Goal: Task Accomplishment & Management: Complete application form

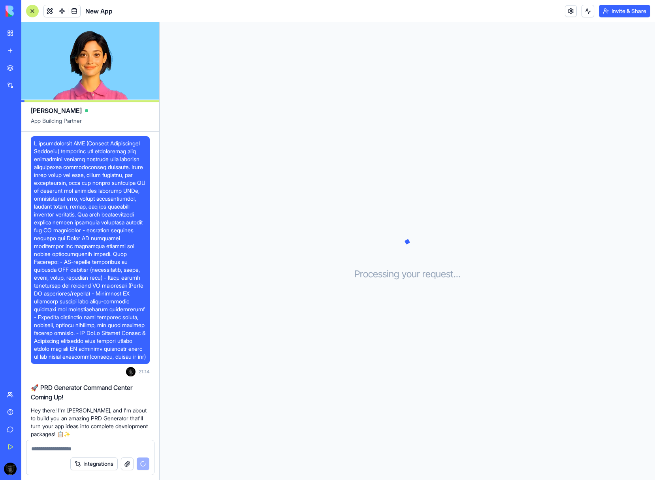
scroll to position [629, 0]
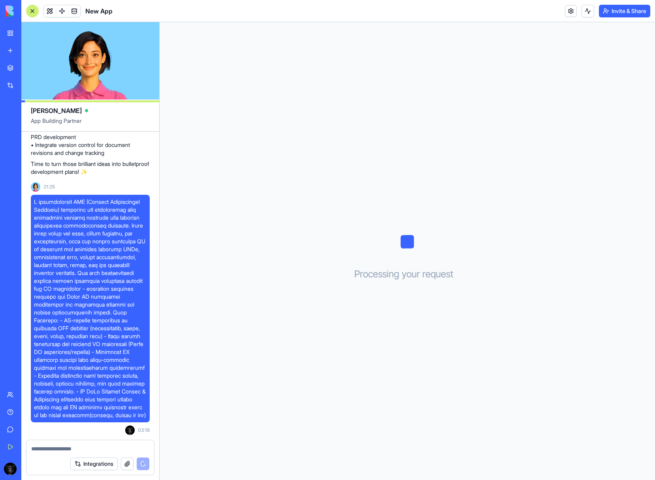
click at [29, 141] on div "PRD Generator Pro" at bounding box center [18, 141] width 22 height 8
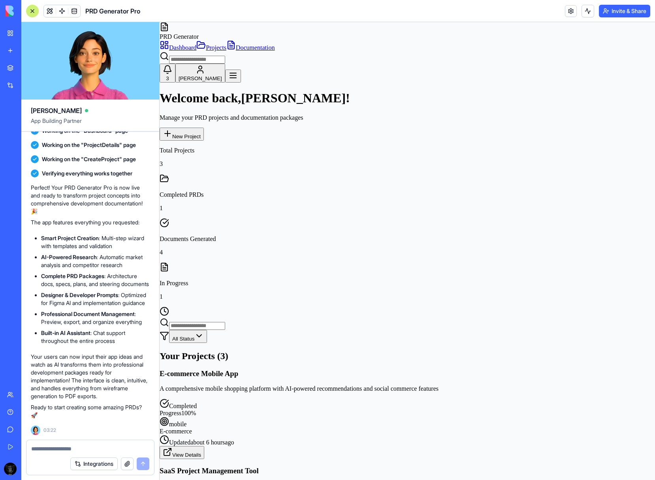
scroll to position [1042, 0]
click at [578, 66] on div "Profile Settings" at bounding box center [602, 61] width 108 height 7
click at [175, 64] on button "3" at bounding box center [168, 73] width 16 height 19
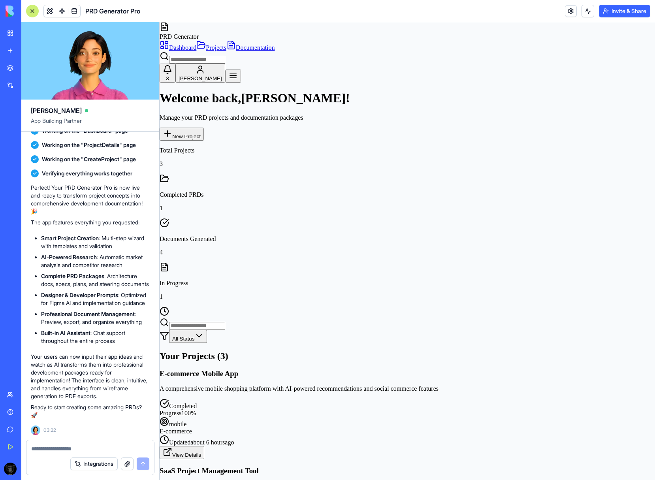
click at [225, 56] on input at bounding box center [197, 60] width 56 height 8
click at [226, 44] on span "Projects" at bounding box center [216, 47] width 21 height 7
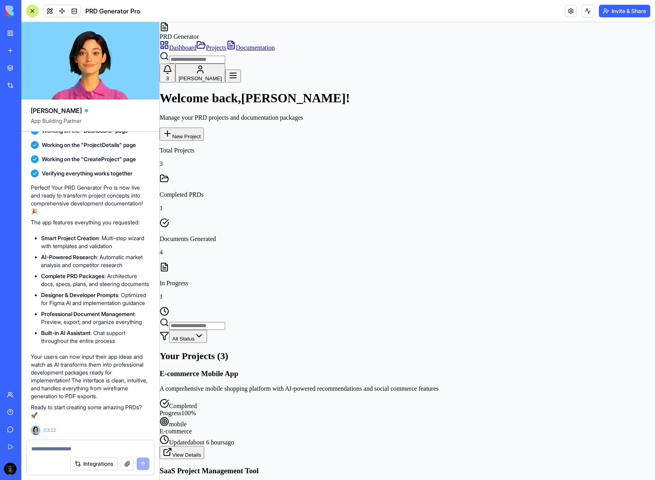
click at [226, 44] on span "Projects" at bounding box center [216, 47] width 21 height 7
click at [275, 44] on span "Documentation" at bounding box center [255, 47] width 39 height 7
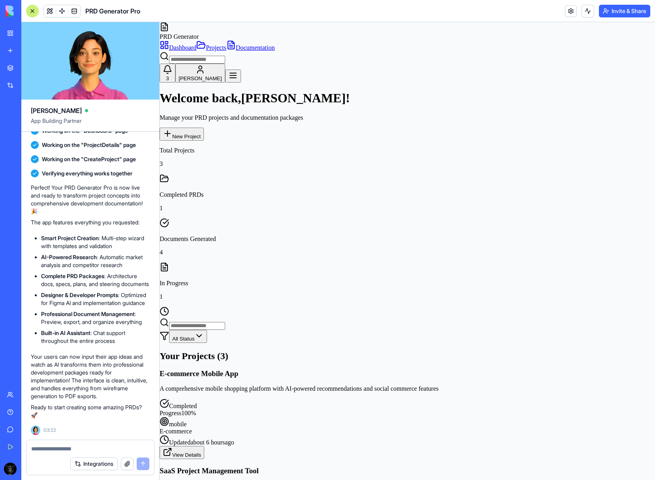
click at [204, 147] on div "Total Projects 3" at bounding box center [407, 157] width 495 height 21
click at [248, 147] on div "Total Projects 3" at bounding box center [407, 166] width 495 height 38
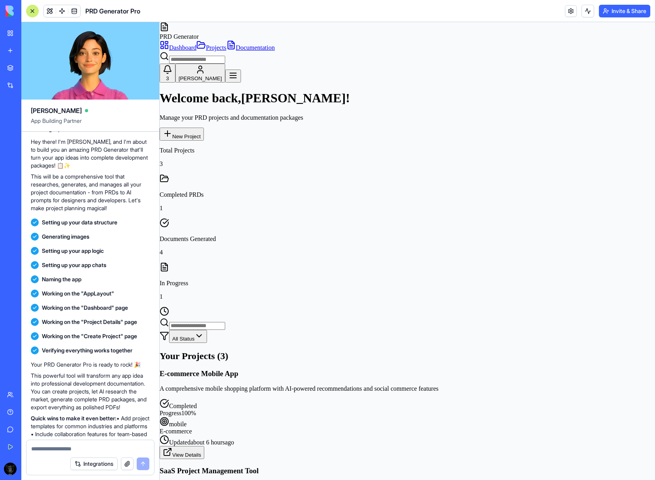
scroll to position [266, 0]
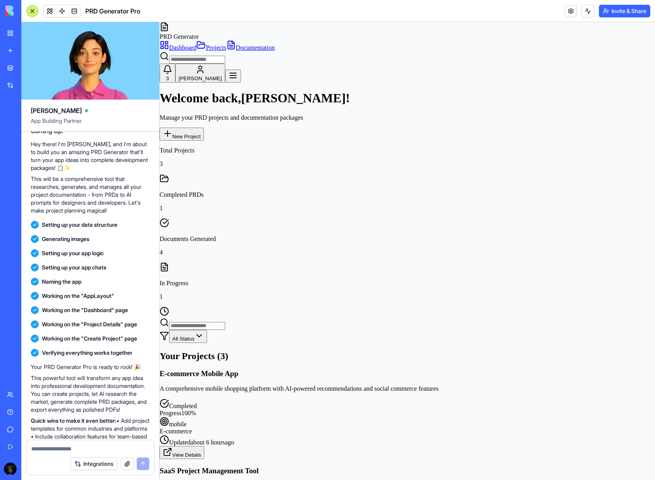
click at [76, 257] on span "Setting up your app logic" at bounding box center [73, 253] width 62 height 8
click at [72, 271] on span "Setting up your app chats" at bounding box center [74, 267] width 64 height 8
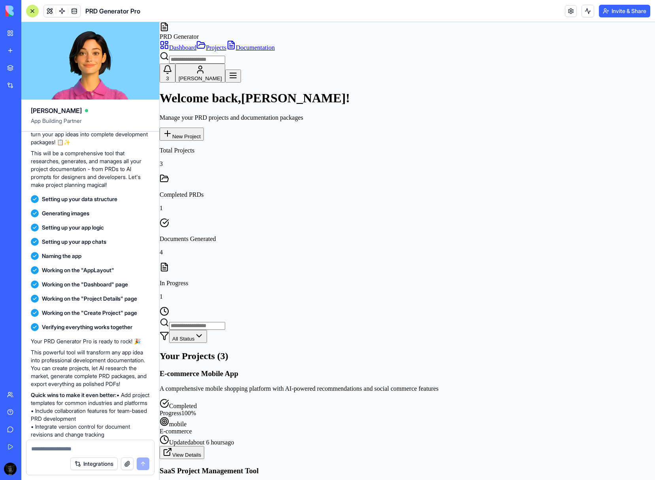
scroll to position [308, 0]
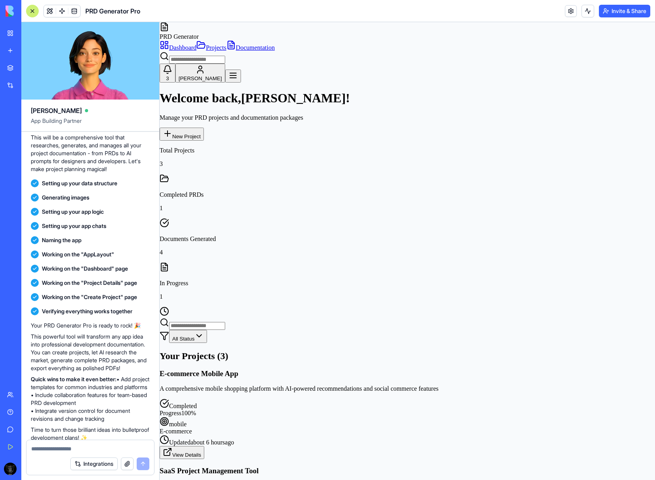
click at [69, 244] on span "Naming the app" at bounding box center [62, 240] width 40 height 8
click at [72, 258] on span "Working on the "AppLayout"" at bounding box center [78, 254] width 72 height 8
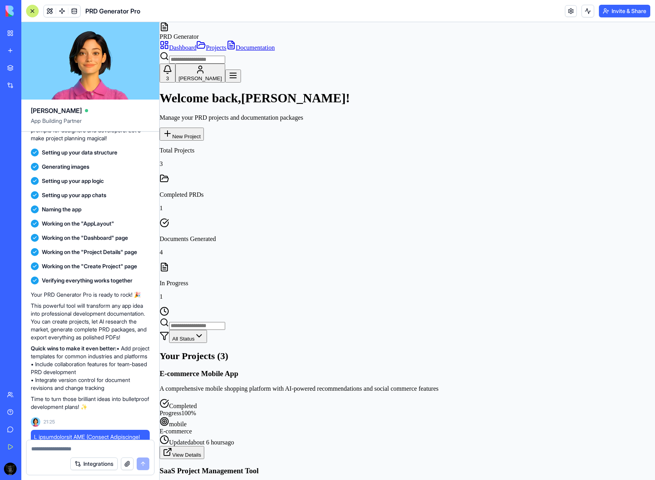
click at [75, 242] on span "Working on the "Dashboard" page" at bounding box center [85, 238] width 86 height 8
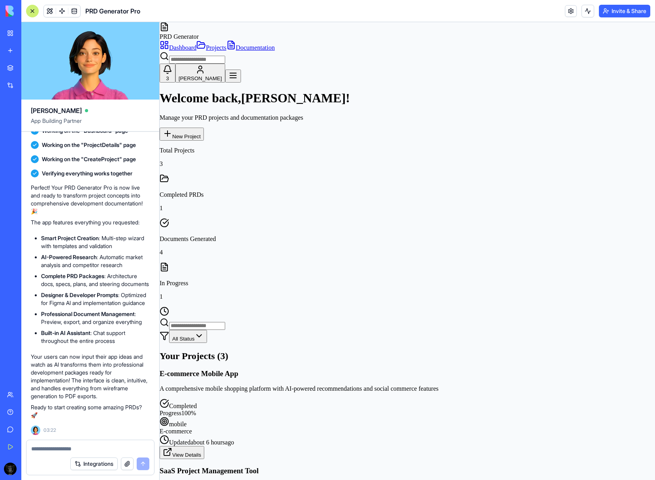
scroll to position [1042, 0]
click at [204, 446] on button "View Details" at bounding box center [182, 452] width 45 height 13
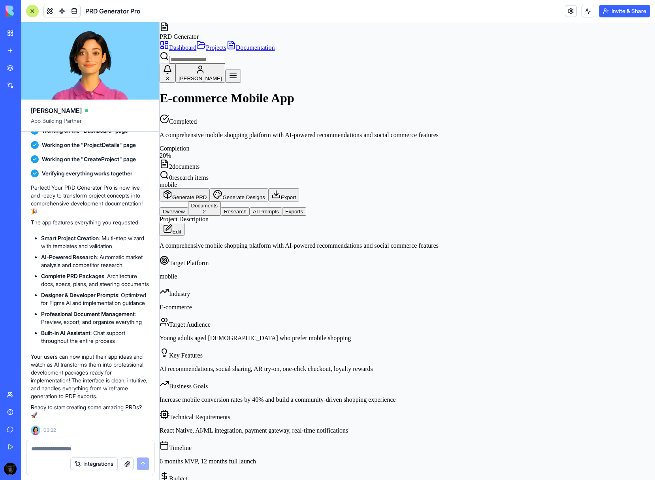
scroll to position [189, 0]
click at [265, 261] on div "Target Platform" at bounding box center [407, 261] width 495 height 11
click at [310, 279] on div "mobile" at bounding box center [407, 276] width 495 height 7
click at [188, 207] on button "Overview" at bounding box center [174, 211] width 28 height 8
click at [221, 201] on button "Documents 2" at bounding box center [204, 208] width 33 height 14
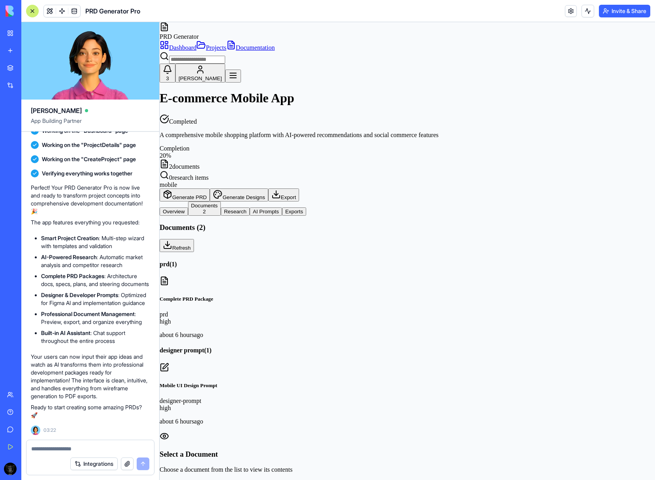
click at [234, 311] on div "prd high" at bounding box center [407, 318] width 495 height 14
click at [372, 453] on div "AI Generated" at bounding box center [407, 456] width 495 height 7
click at [227, 468] on img at bounding box center [194, 471] width 68 height 7
click at [335, 445] on div "Phase 1" at bounding box center [407, 448] width 495 height 7
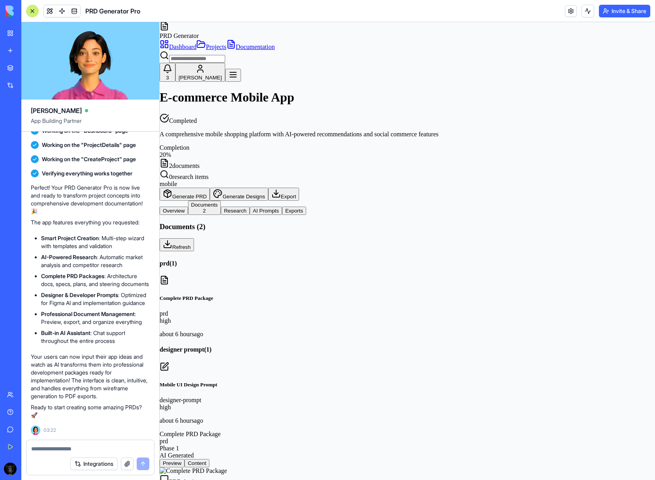
click at [367, 452] on div "AI Generated" at bounding box center [407, 455] width 495 height 7
click at [184, 459] on button "Preview" at bounding box center [172, 463] width 25 height 8
click at [209, 459] on button "Content" at bounding box center [196, 463] width 25 height 8
click at [184, 459] on button "Preview" at bounding box center [172, 463] width 25 height 8
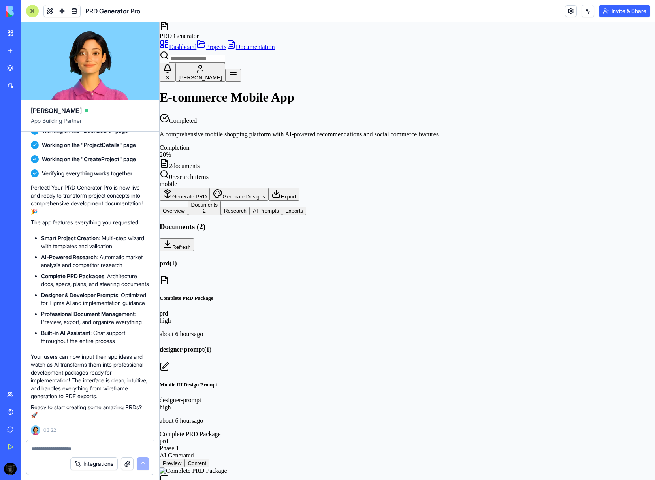
click at [207, 382] on div "Mobile UI Design Prompt designer-prompt high about 6 hours ago" at bounding box center [407, 403] width 495 height 43
click at [169, 362] on icon at bounding box center [164, 366] width 9 height 9
click at [216, 397] on div "designer-prompt" at bounding box center [407, 400] width 495 height 7
click at [252, 404] on div "high" at bounding box center [407, 407] width 495 height 7
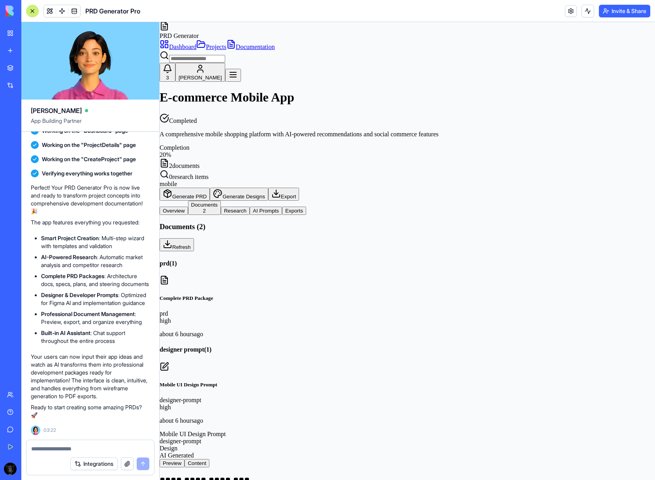
click at [225, 397] on div "designer-prompt" at bounding box center [407, 400] width 495 height 7
click at [209, 460] on button "Content" at bounding box center [196, 464] width 25 height 8
click at [295, 468] on div "Create wireframes for a mobile e-commerce app targeting Gen Z users. Focus on: …" at bounding box center [407, 480] width 495 height 24
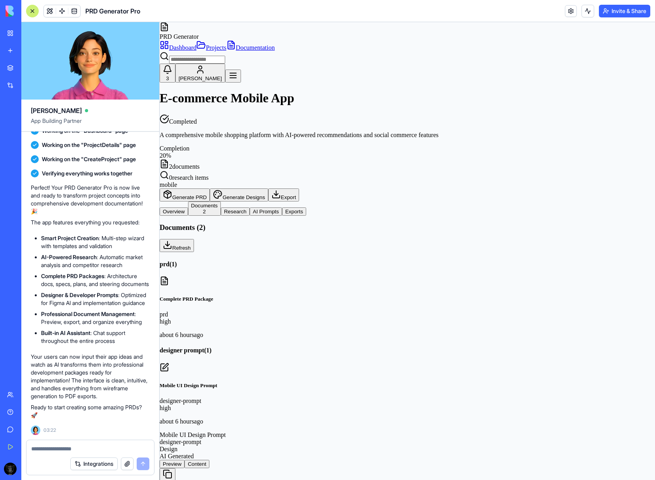
click at [175, 468] on button at bounding box center [168, 474] width 16 height 13
click at [160, 468] on button at bounding box center [168, 474] width 16 height 13
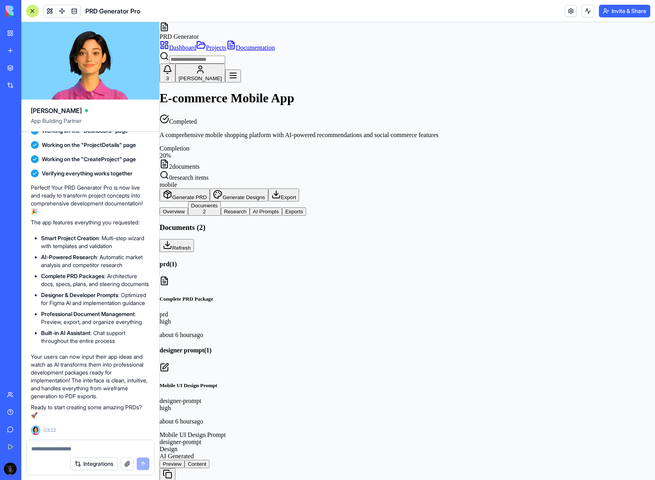
click at [160, 468] on button at bounding box center [168, 474] width 16 height 13
click at [175, 468] on button at bounding box center [168, 474] width 16 height 13
click at [194, 239] on button "Refresh" at bounding box center [177, 245] width 34 height 13
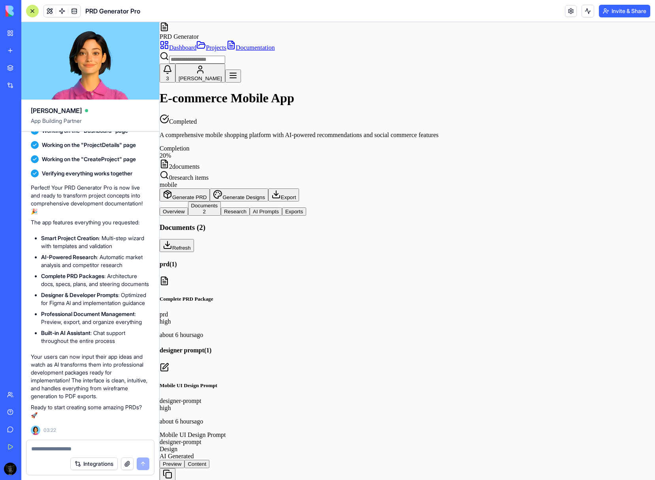
click at [194, 239] on button "Refresh" at bounding box center [177, 245] width 34 height 13
click at [210, 188] on button "Generate PRD" at bounding box center [185, 194] width 50 height 13
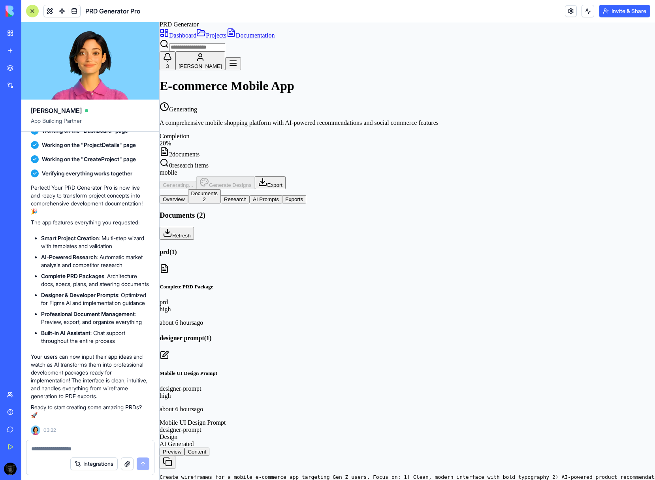
scroll to position [189, 0]
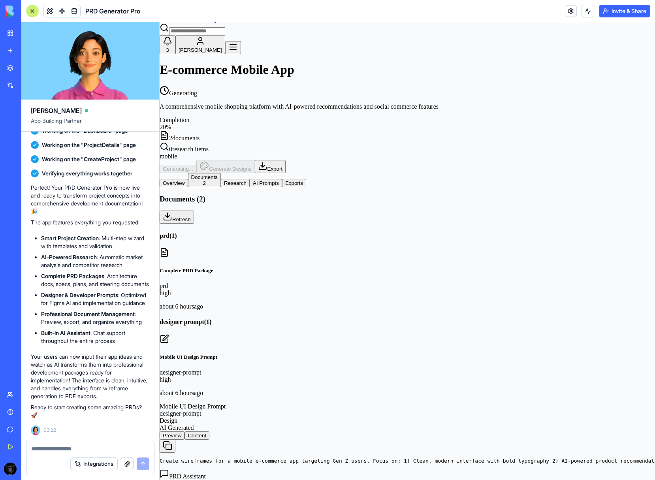
scroll to position [25, 0]
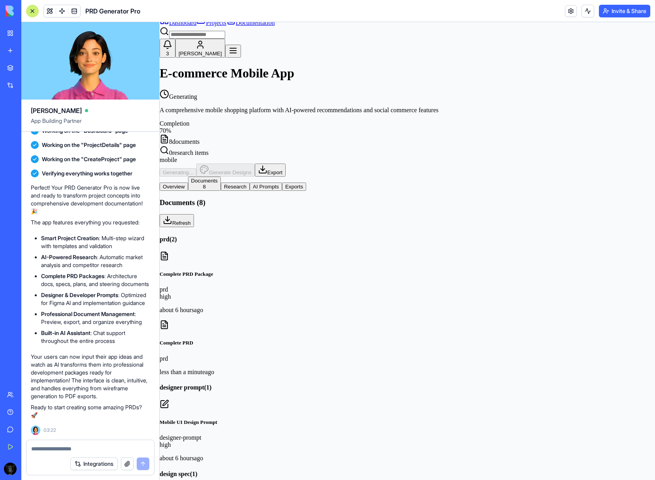
type textarea "*******"
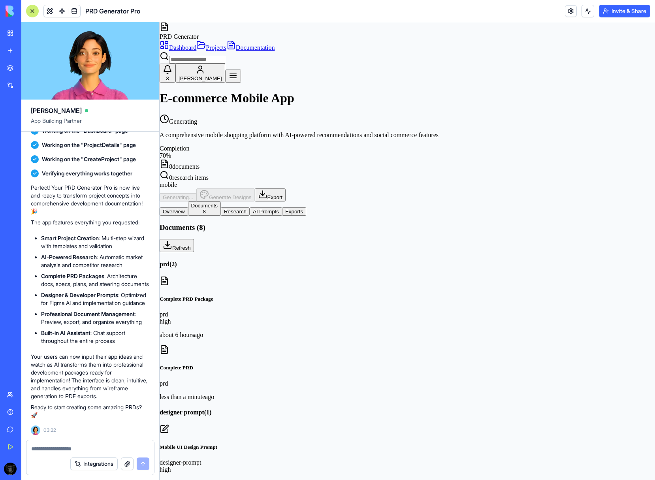
scroll to position [1387, 0]
click at [237, 311] on div "prd high" at bounding box center [407, 318] width 495 height 14
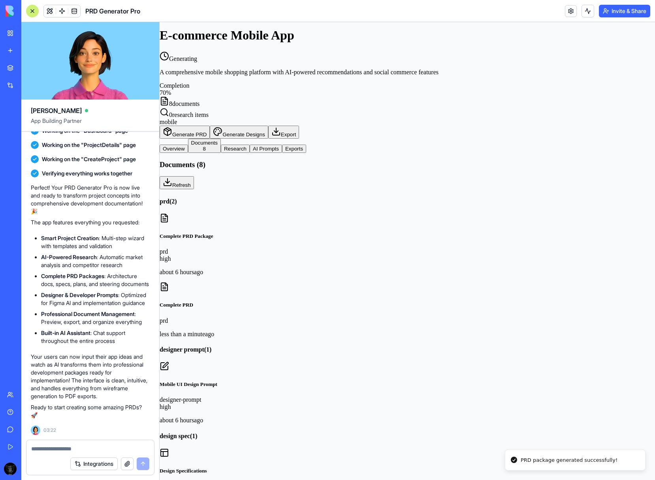
scroll to position [69, 0]
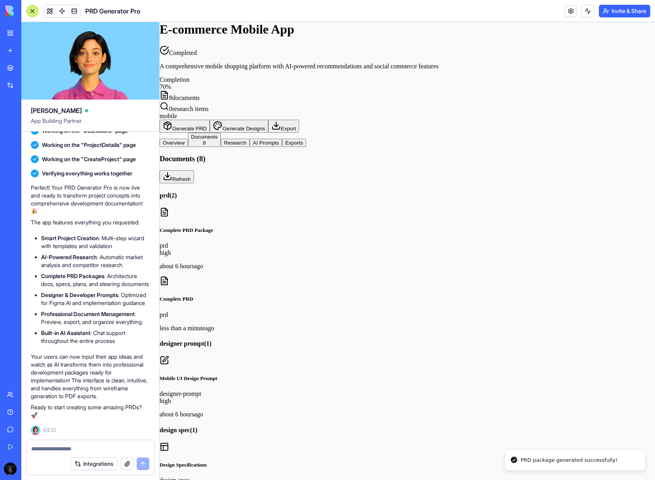
click at [263, 276] on div "Complete PRD prd less than a minute ago" at bounding box center [407, 303] width 495 height 55
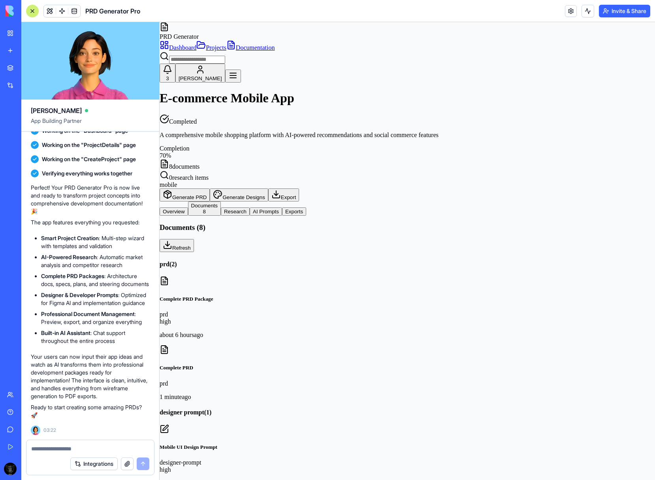
click at [352, 201] on div "Overview Documents 8 Research AI Prompts Exports" at bounding box center [407, 208] width 495 height 14
click at [250, 207] on button "Research" at bounding box center [235, 211] width 29 height 8
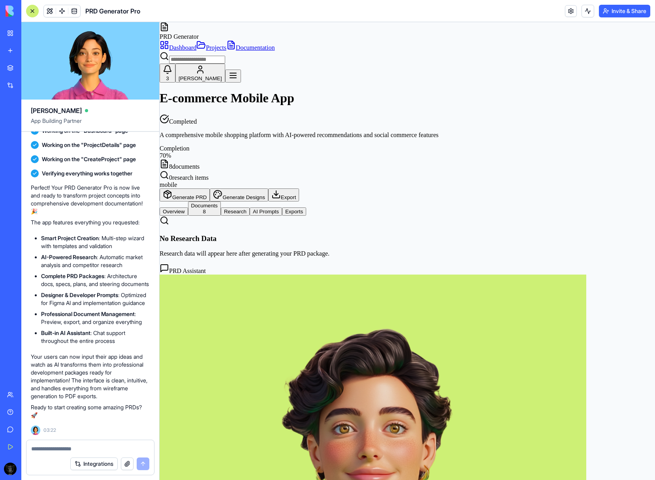
click at [373, 216] on div "No Research Data Research data will appear here after generating your PRD packa…" at bounding box center [407, 236] width 495 height 41
click at [268, 188] on button "Generate Designs" at bounding box center [239, 194] width 58 height 13
click at [282, 207] on button "AI Prompts" at bounding box center [266, 211] width 32 height 8
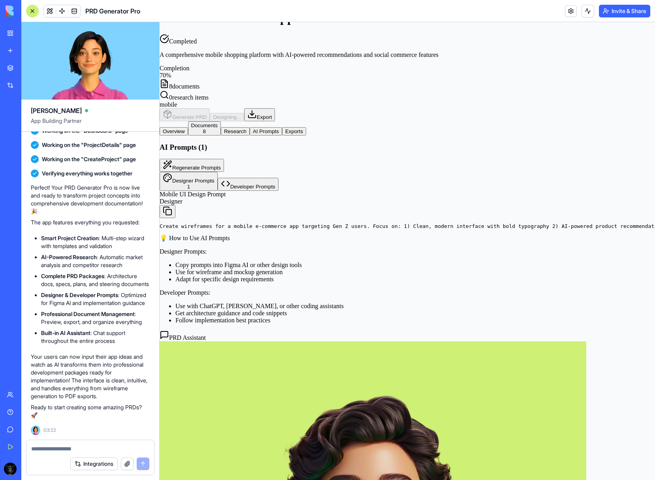
scroll to position [78, 0]
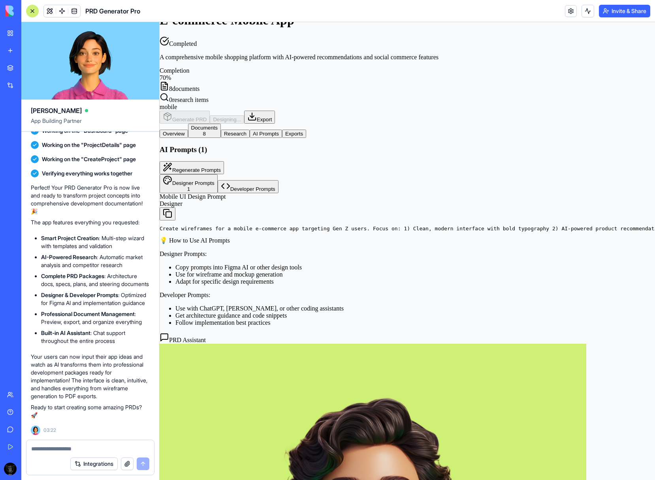
click at [296, 278] on li "Use for wireframe and mockup generation" at bounding box center [415, 274] width 480 height 7
click at [196, 285] on div "Designer Prompts: Copy prompts into Figma AI or other design tools Use for wire…" at bounding box center [407, 267] width 495 height 35
click at [200, 271] on li "Copy prompts into Figma AI or other design tools" at bounding box center [415, 267] width 480 height 7
click at [217, 271] on li "Copy prompts into Figma AI or other design tools" at bounding box center [415, 267] width 480 height 7
click at [258, 271] on li "Copy prompts into Figma AI or other design tools" at bounding box center [415, 267] width 480 height 7
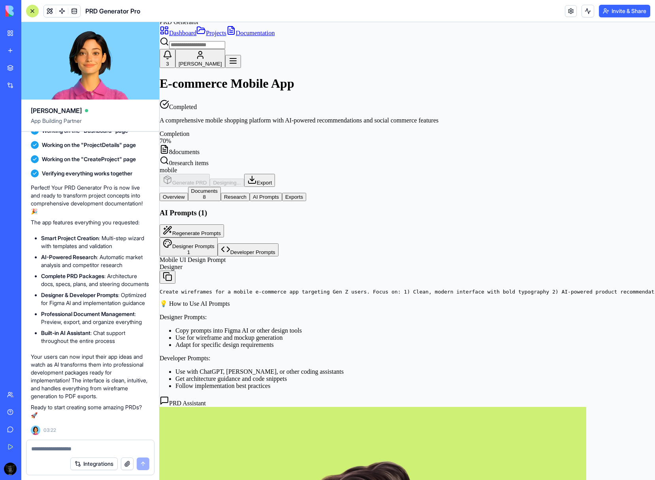
scroll to position [0, 0]
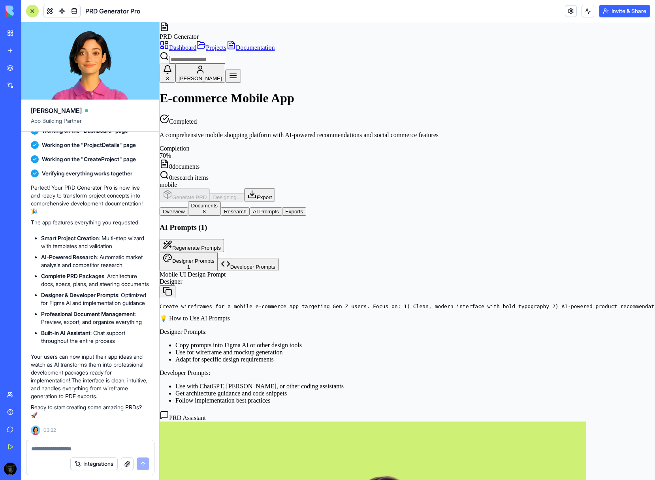
click at [438, 271] on div "Mobile UI Design Prompt Designer" at bounding box center [407, 284] width 495 height 27
click at [434, 303] on pre "Create wireframes for a mobile e-commerce app targeting Gen Z users. Focus on: …" at bounding box center [407, 306] width 495 height 6
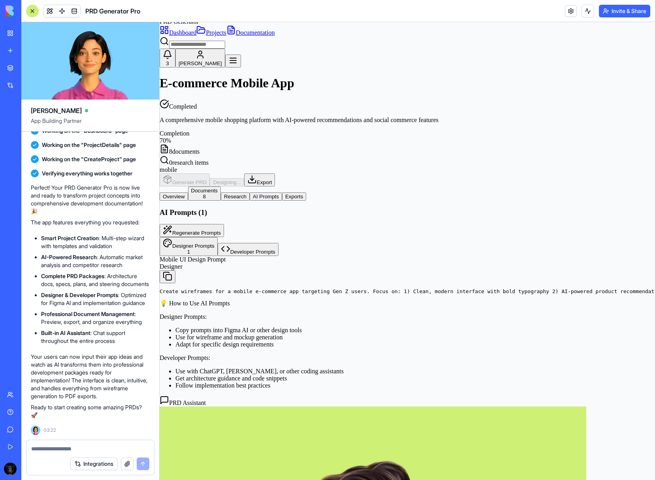
scroll to position [19, 0]
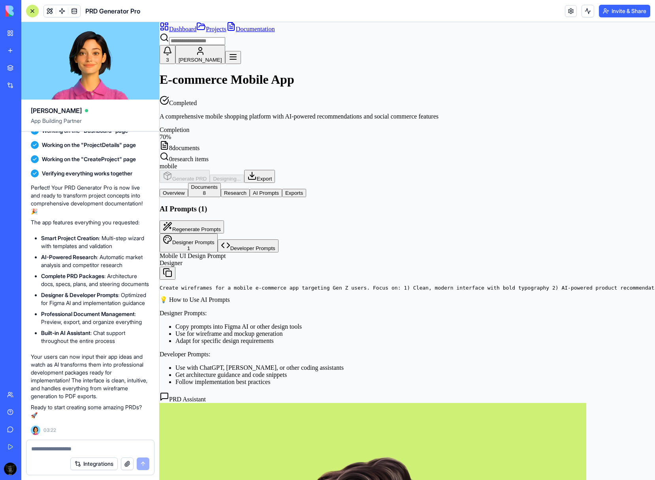
click at [175, 267] on button at bounding box center [168, 273] width 16 height 13
click at [224, 220] on button "Regenerate Prompts" at bounding box center [192, 226] width 64 height 13
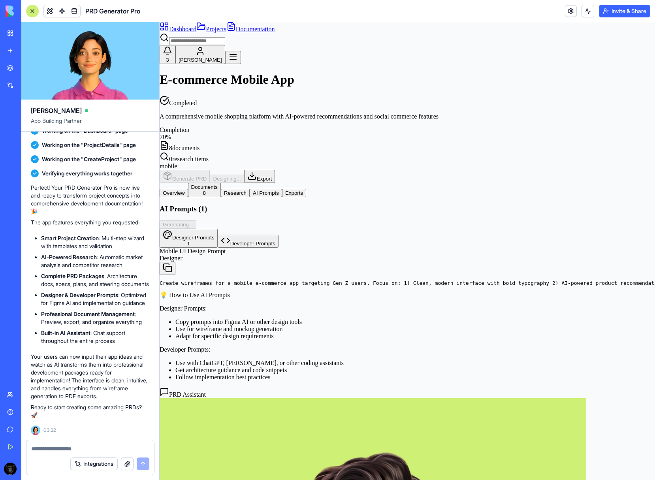
click at [306, 189] on button "Exports" at bounding box center [294, 193] width 24 height 8
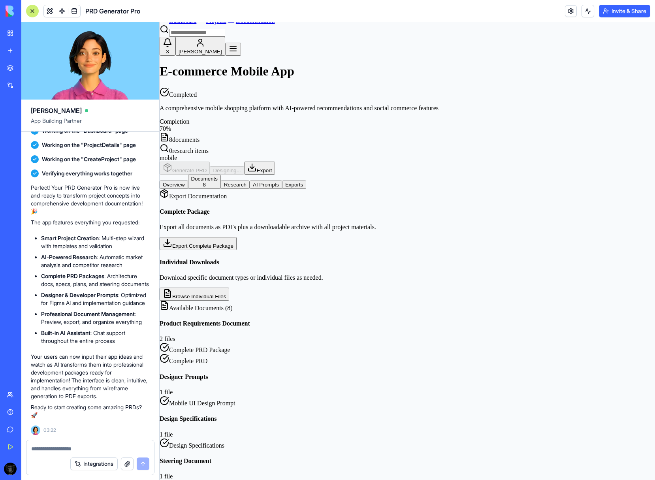
scroll to position [29, 0]
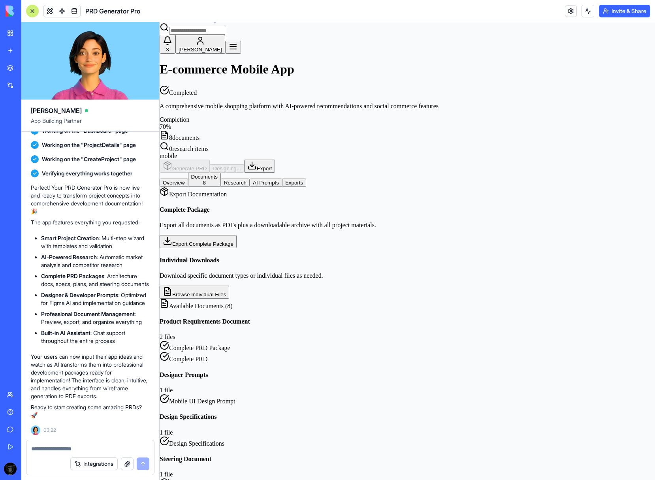
click at [237, 235] on button "Export Complete Package" at bounding box center [198, 241] width 77 height 13
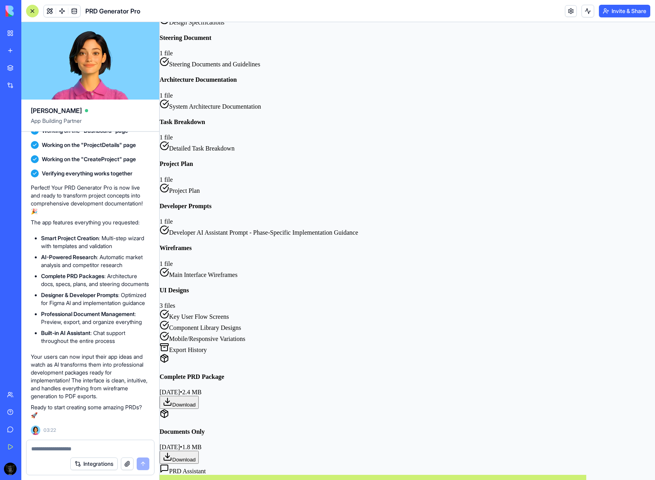
scroll to position [457, 0]
click at [237, 271] on span "Main Interface Wireframes" at bounding box center [203, 274] width 68 height 7
click at [220, 312] on span "Key User Flow Screens" at bounding box center [199, 315] width 60 height 7
click at [224, 320] on div "Component Library Designs" at bounding box center [407, 325] width 495 height 11
click at [223, 324] on span "Component Library Designs" at bounding box center [205, 327] width 72 height 7
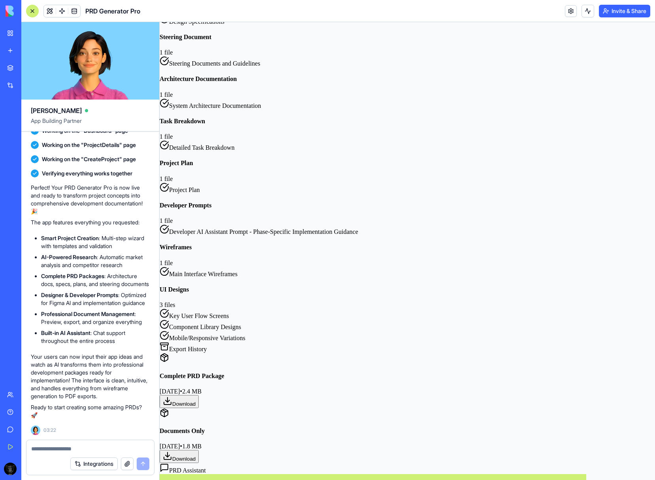
click at [223, 340] on span "Mobile/Responsive Variations" at bounding box center [207, 338] width 76 height 7
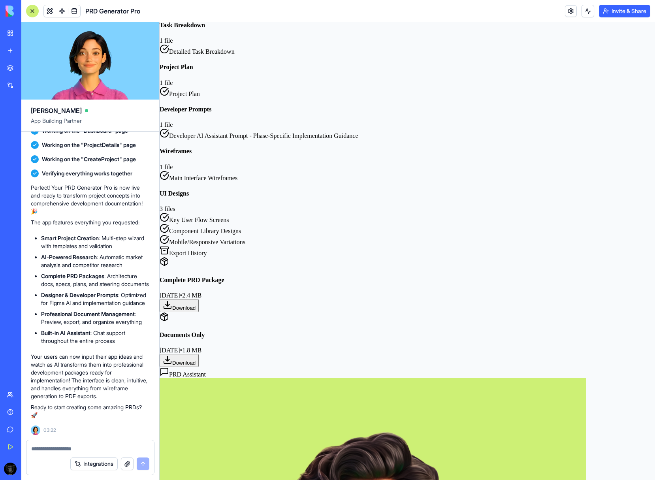
scroll to position [573, 0]
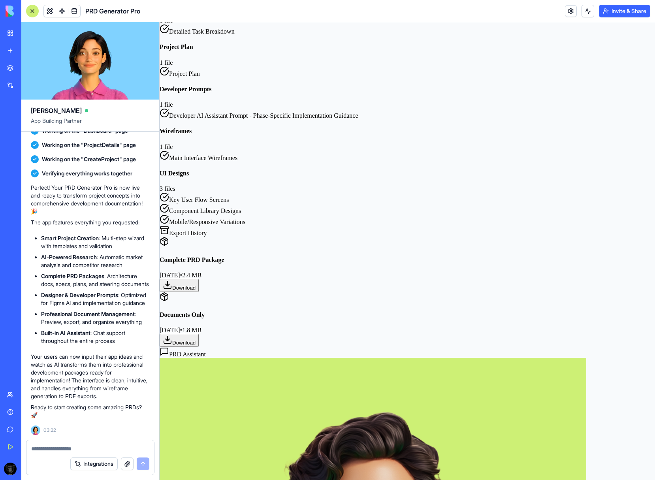
click at [199, 291] on button "Download" at bounding box center [179, 285] width 39 height 13
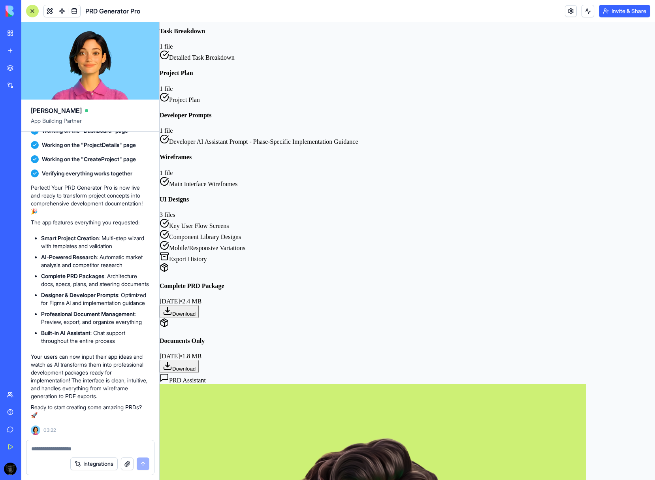
scroll to position [586, 0]
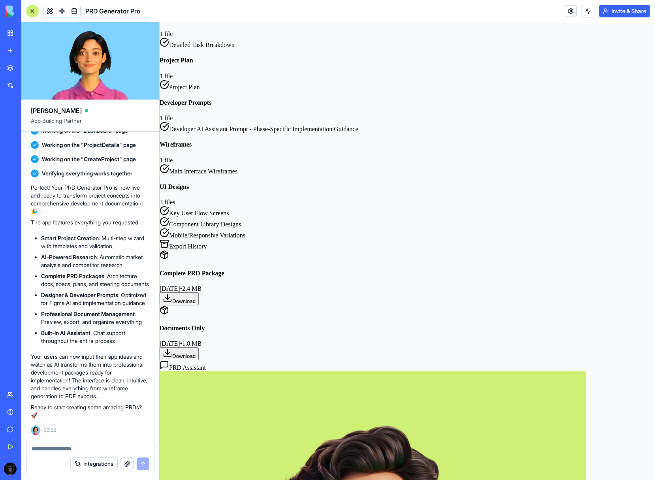
click at [199, 292] on button "Download" at bounding box center [179, 298] width 39 height 13
click at [199, 347] on button "Download" at bounding box center [179, 353] width 39 height 13
click at [199, 296] on button "Download" at bounding box center [179, 298] width 39 height 13
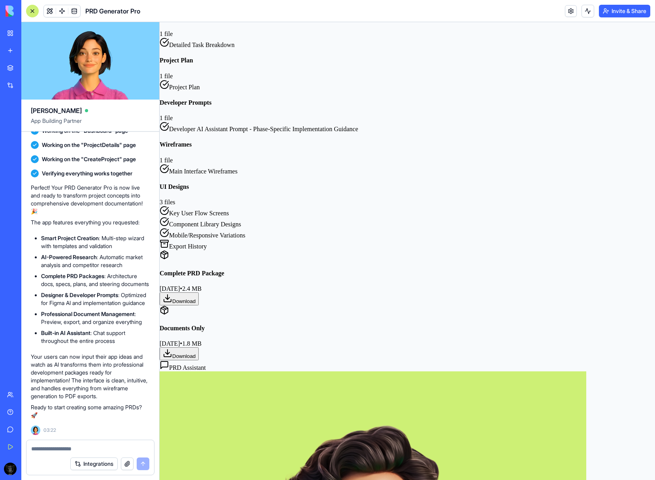
click at [199, 296] on button "Download" at bounding box center [179, 298] width 39 height 13
click at [199, 347] on button "Download" at bounding box center [179, 353] width 39 height 13
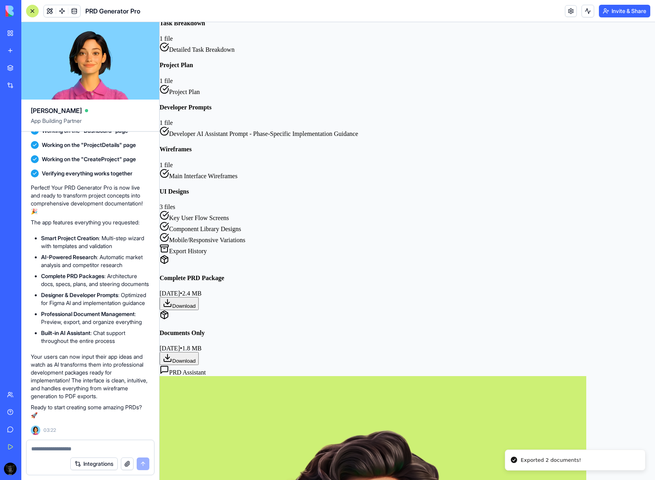
click at [199, 352] on button "Download" at bounding box center [179, 358] width 39 height 13
click at [199, 297] on button "Download" at bounding box center [179, 303] width 39 height 13
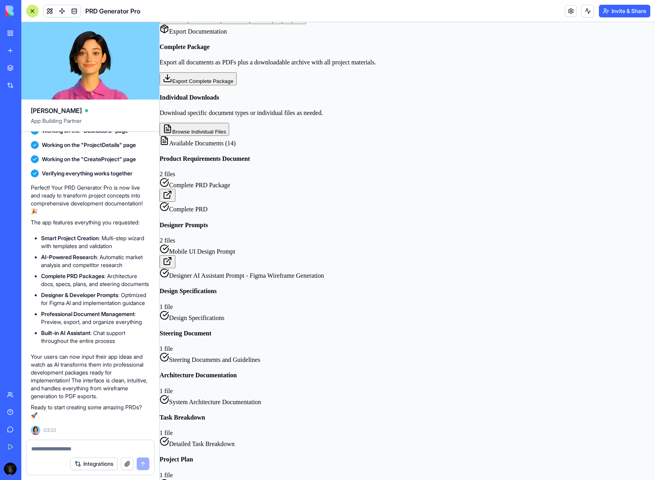
scroll to position [0, 0]
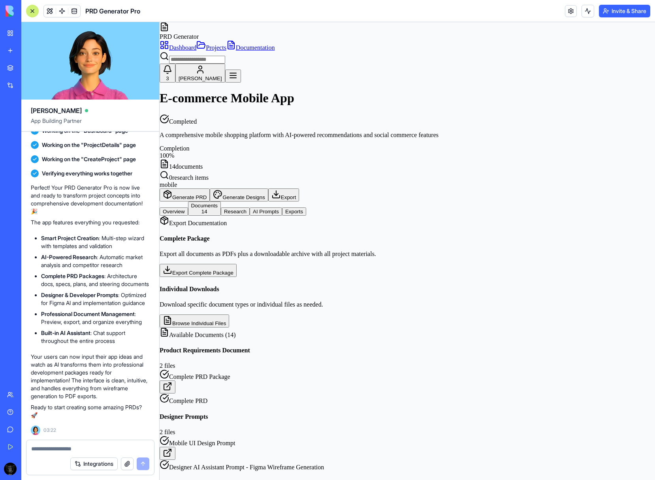
click at [299, 188] on button "Export" at bounding box center [283, 194] width 31 height 13
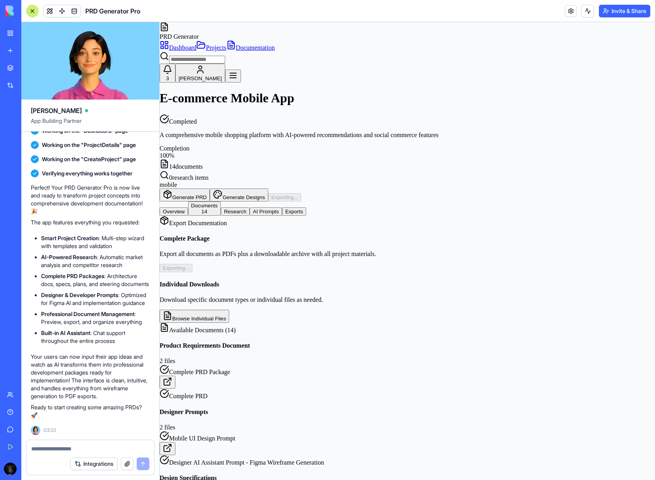
click at [229, 310] on button "Browse Individual Files" at bounding box center [195, 316] width 70 height 13
click at [293, 216] on div "Export Documentation" at bounding box center [407, 221] width 495 height 11
click at [91, 108] on div "[PERSON_NAME]" at bounding box center [90, 108] width 119 height 16
drag, startPoint x: 41, startPoint y: 10, endPoint x: 53, endPoint y: 12, distance: 12.8
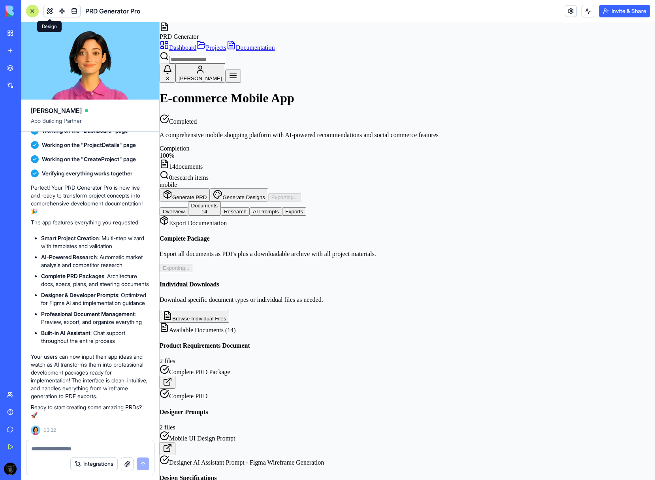
click at [53, 12] on div "PRD Generator Pro" at bounding box center [83, 11] width 114 height 13
click at [72, 11] on span at bounding box center [74, 11] width 22 height 22
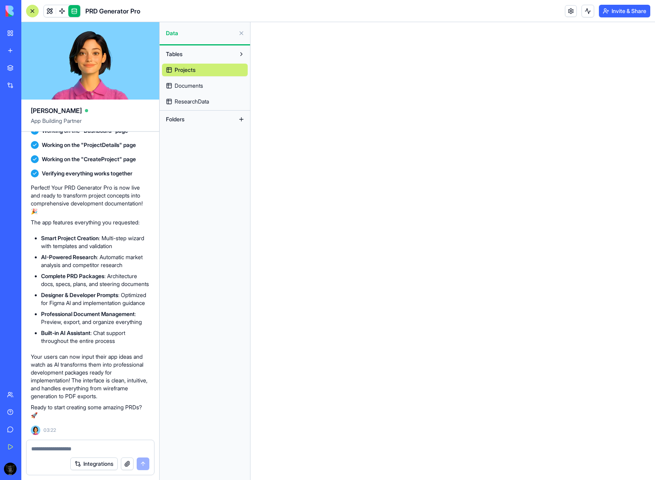
drag, startPoint x: 226, startPoint y: 1, endPoint x: 240, endPoint y: -2, distance: 14.0
click at [240, 0] on html "BETA My Workspace New app Marketplace Integrations Recent New App PRD Generator…" at bounding box center [327, 240] width 655 height 480
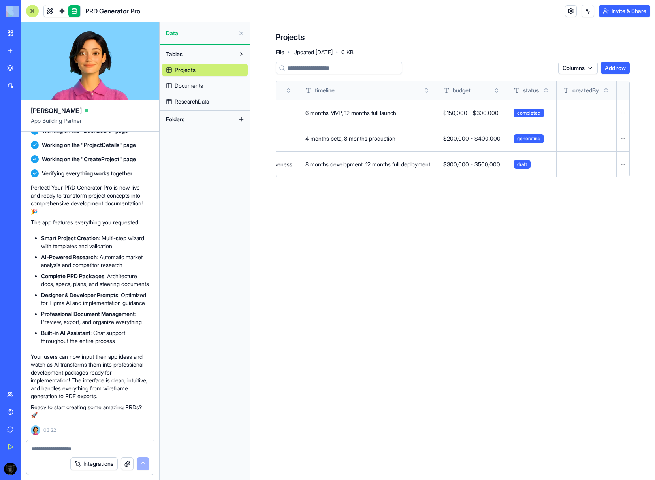
scroll to position [0, 1493]
click at [621, 142] on html "BETA My Workspace New app Marketplace Integrations Recent New App PRD Generator…" at bounding box center [327, 240] width 655 height 480
click at [622, 139] on html "BETA My Workspace New app Marketplace Integrations Recent New App PRD Generator…" at bounding box center [327, 240] width 655 height 480
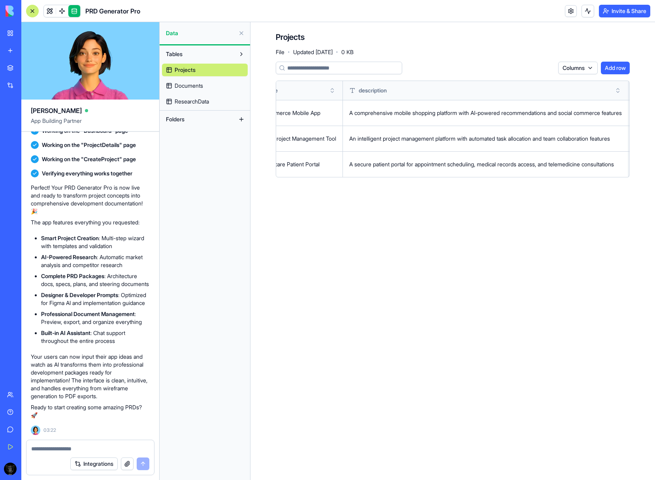
scroll to position [0, 0]
click at [199, 86] on span "Documents" at bounding box center [189, 86] width 28 height 8
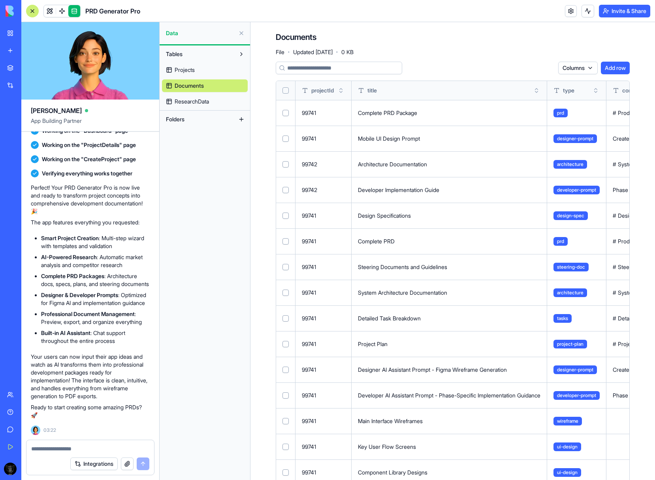
scroll to position [47, 0]
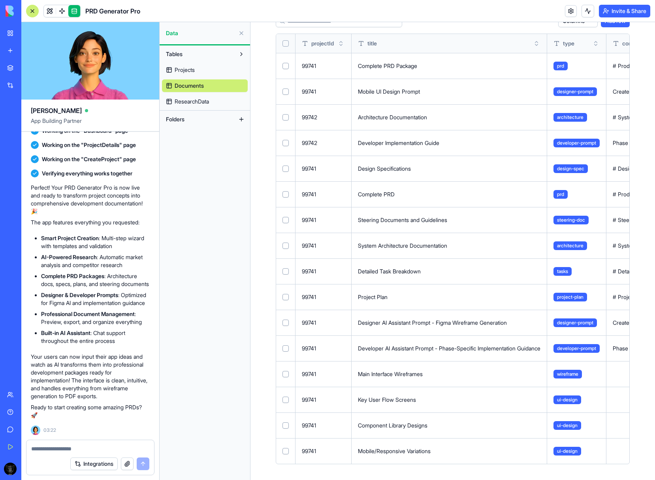
click at [405, 451] on div "Mobile/Responsive Variations" at bounding box center [449, 451] width 183 height 8
click at [403, 395] on td "Key User Flow Screens" at bounding box center [450, 400] width 196 height 26
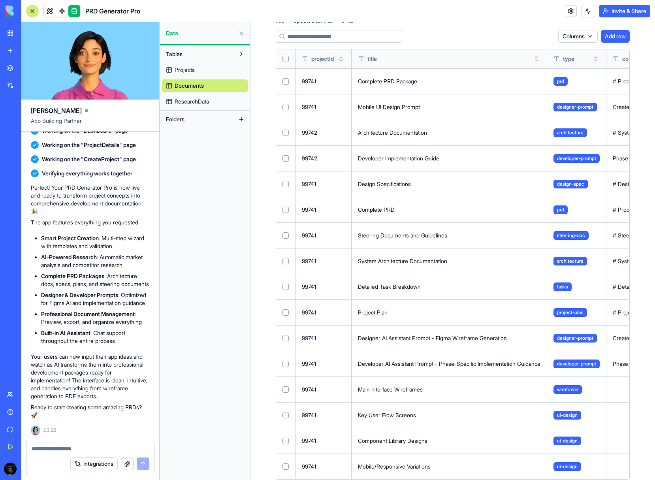
scroll to position [21, 0]
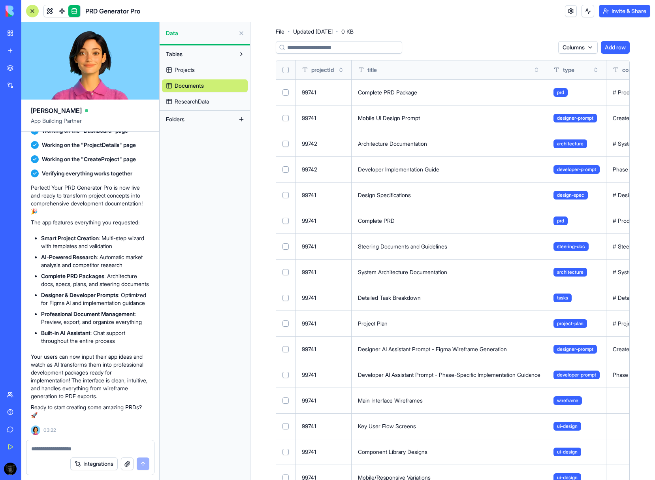
click at [193, 104] on span "ResearchData" at bounding box center [192, 102] width 34 height 8
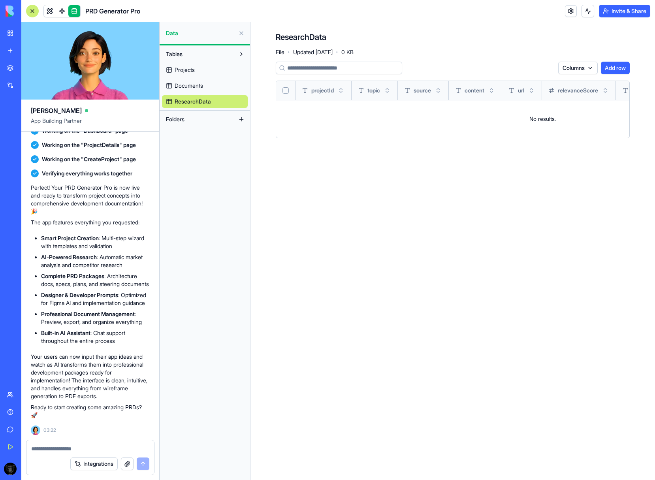
click at [192, 68] on span "Projects" at bounding box center [185, 70] width 20 height 8
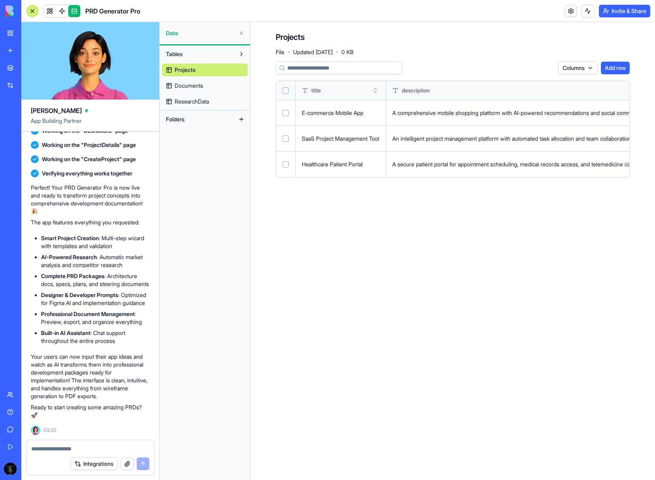
click at [242, 49] on button at bounding box center [241, 54] width 13 height 13
click at [242, 57] on button at bounding box center [241, 54] width 13 height 13
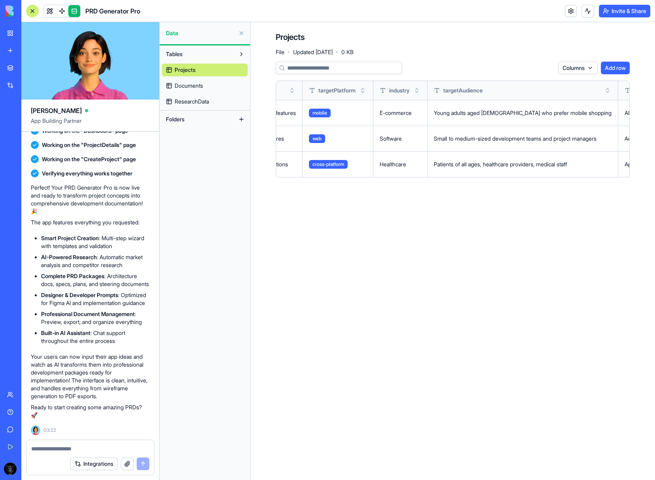
scroll to position [0, 371]
click at [62, 8] on span at bounding box center [62, 11] width 22 height 22
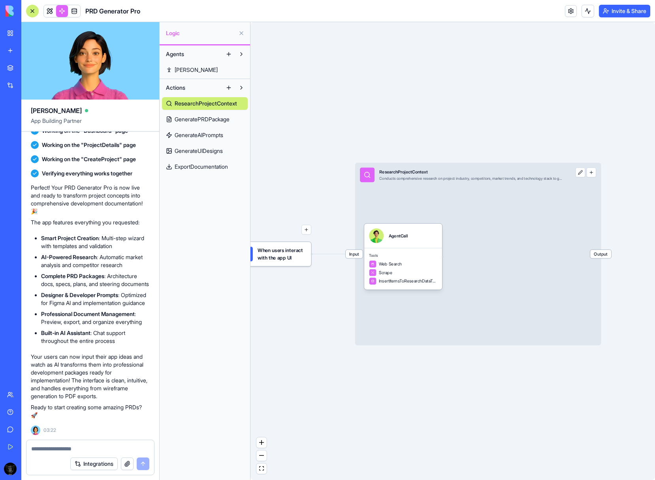
click at [204, 117] on span "GeneratePRDPackage" at bounding box center [202, 119] width 55 height 8
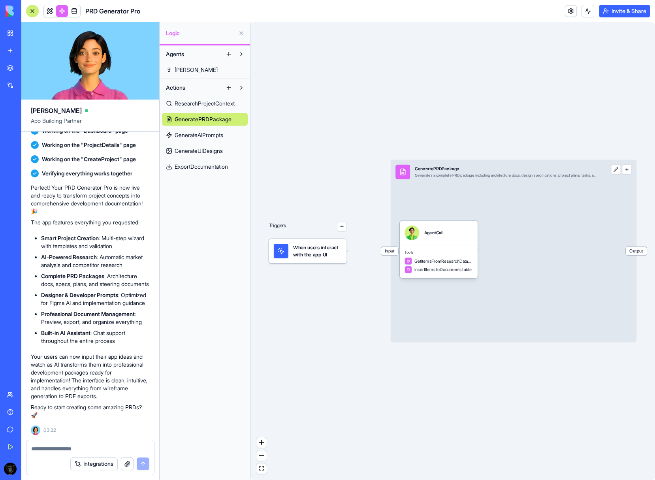
click at [206, 137] on span "GenerateAIPrompts" at bounding box center [199, 135] width 49 height 8
click at [192, 139] on span "GenerateAIPrompts" at bounding box center [200, 135] width 50 height 8
click at [192, 145] on link "GenerateUIDesigns" at bounding box center [205, 151] width 86 height 13
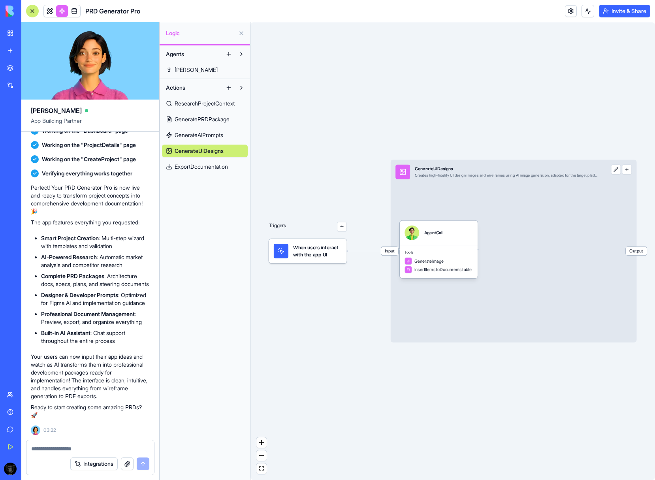
click at [199, 167] on span "ExportDocumentation" at bounding box center [201, 167] width 53 height 8
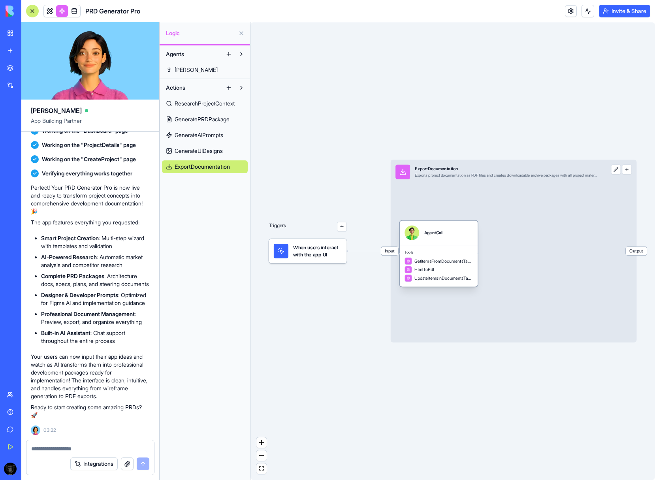
click at [425, 270] on span "HtmlToPdf" at bounding box center [424, 270] width 20 height 6
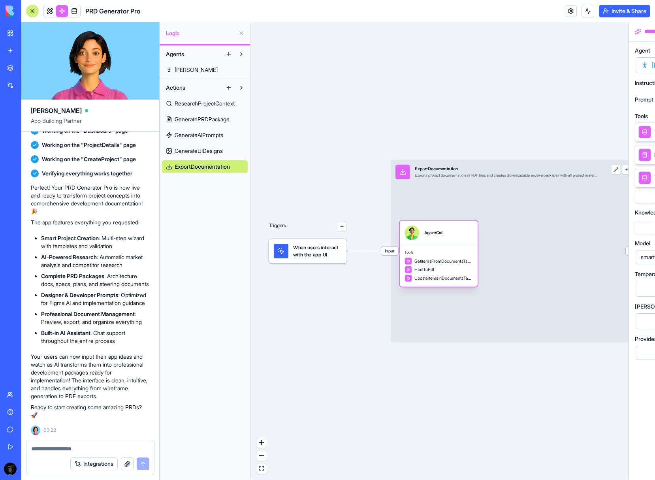
click at [425, 270] on span "HtmlToPdf" at bounding box center [424, 270] width 20 height 6
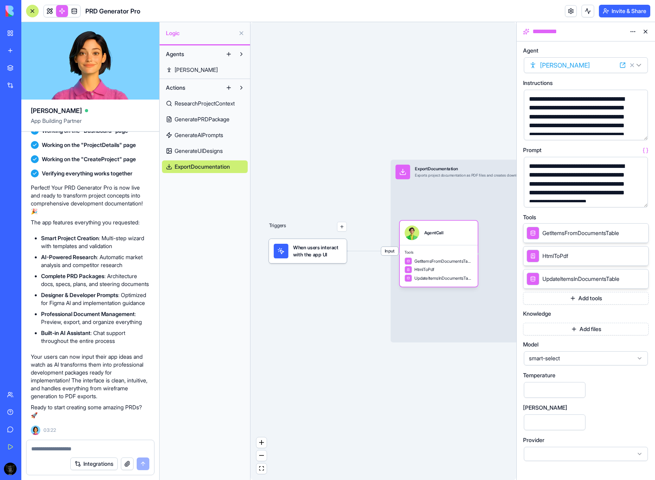
click at [564, 254] on span "HtmlToPdf" at bounding box center [555, 256] width 26 height 8
click at [631, 255] on icon at bounding box center [631, 254] width 3 height 3
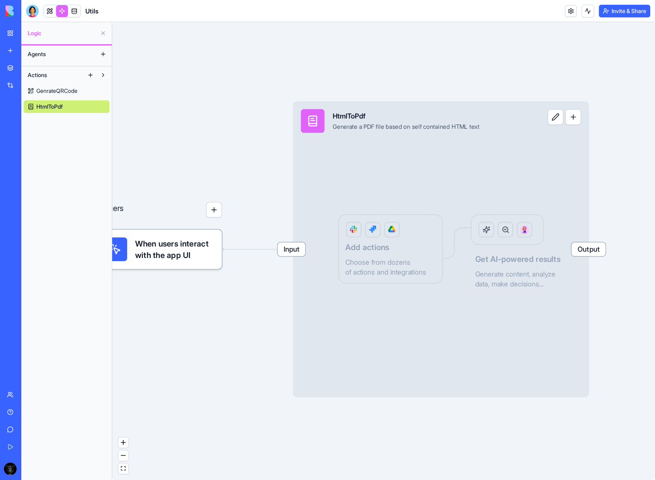
click at [63, 73] on button "Actions" at bounding box center [54, 75] width 60 height 13
click at [99, 74] on button at bounding box center [103, 75] width 13 height 13
click at [47, 52] on button "Agents" at bounding box center [60, 54] width 73 height 13
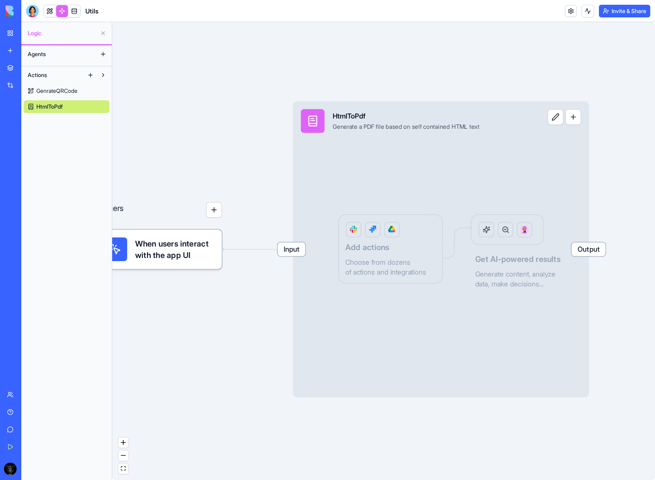
click at [62, 12] on link at bounding box center [62, 11] width 12 height 12
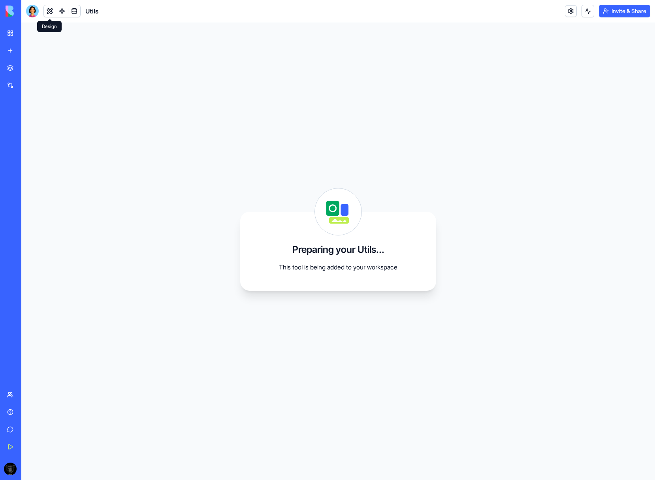
click at [51, 14] on button at bounding box center [50, 11] width 12 height 12
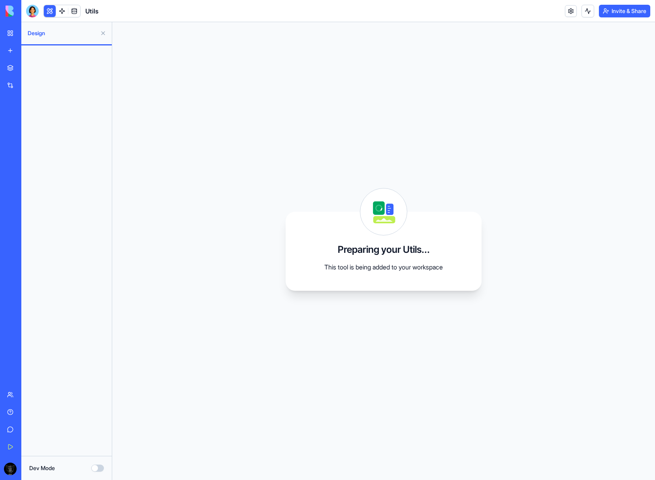
click at [29, 141] on div "PRD Generator Pro" at bounding box center [18, 141] width 22 height 8
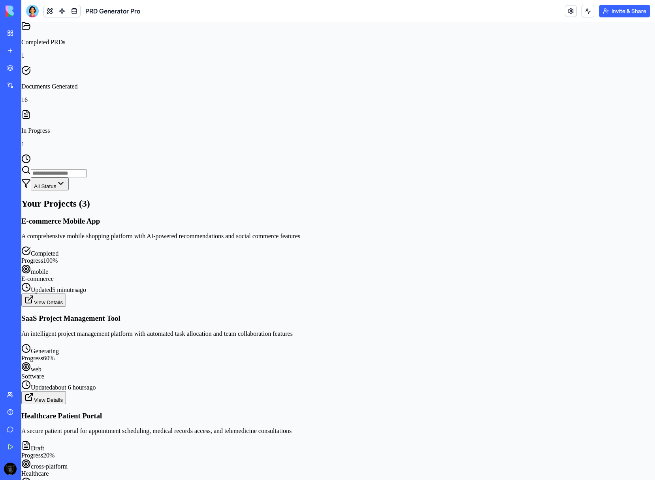
scroll to position [170, 0]
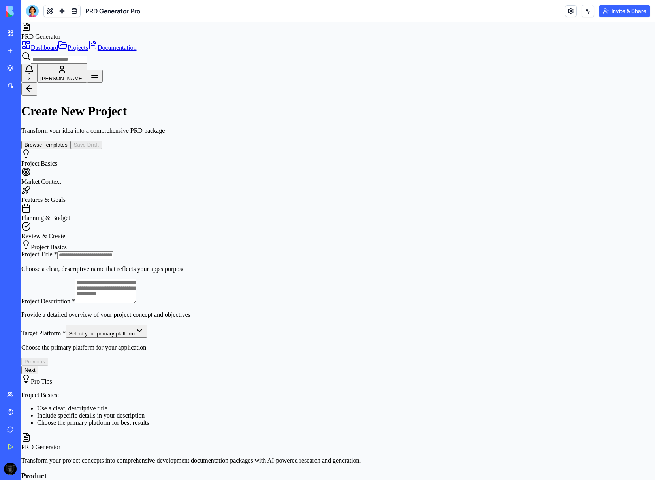
click at [113, 251] on input "Project Title *" at bounding box center [85, 255] width 56 height 8
type input "**********"
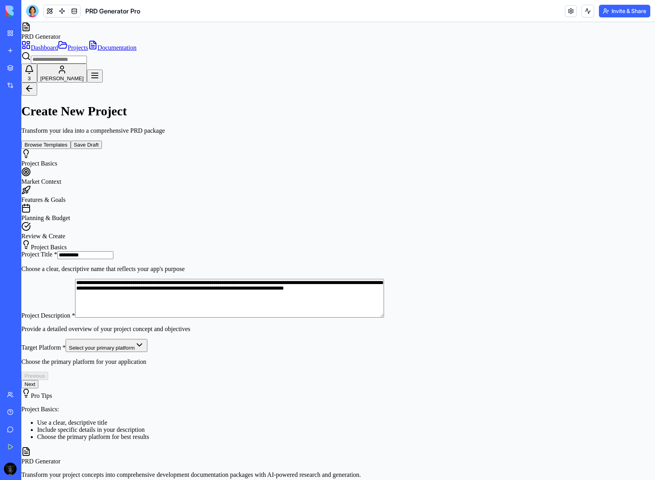
type textarea "**********"
click at [443, 319] on html "**********" at bounding box center [338, 312] width 634 height 580
click at [38, 380] on button "Next" at bounding box center [29, 384] width 17 height 8
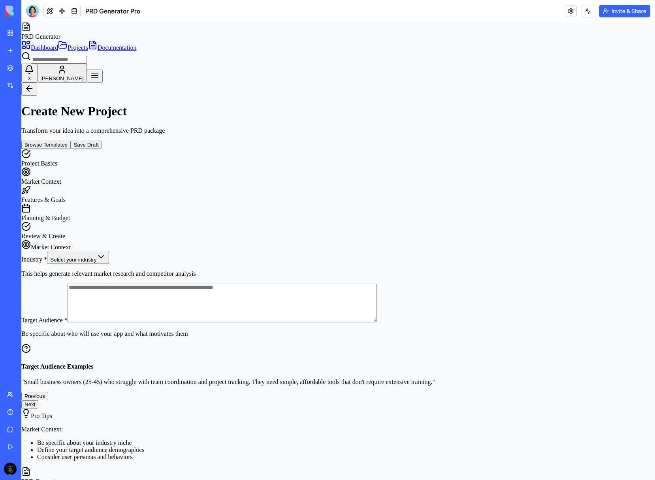
click at [48, 392] on button "Previous" at bounding box center [34, 396] width 27 height 8
type textarea "**********"
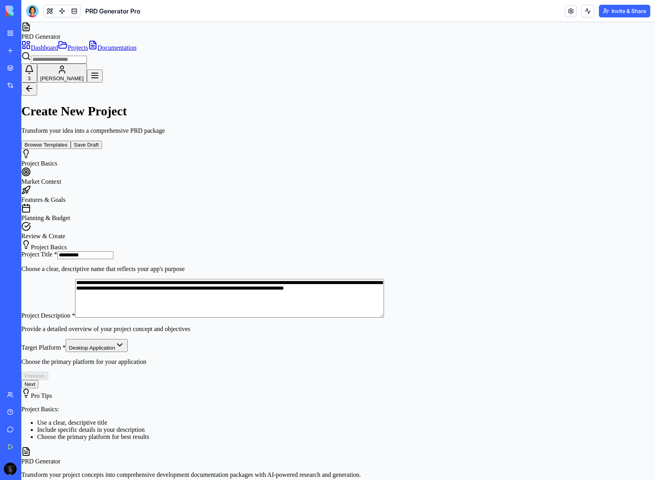
click at [266, 326] on p "Provide a detailed overview of your project concept and objectives" at bounding box center [338, 329] width 634 height 7
click at [272, 279] on textarea "**********" at bounding box center [229, 298] width 309 height 39
click at [38, 380] on button "Next" at bounding box center [29, 384] width 17 height 8
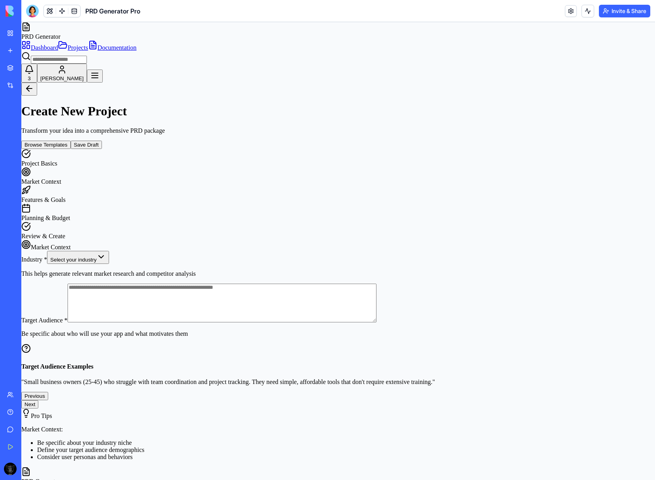
click at [345, 190] on html "PRD Generator Dashboard Projects Documentation 3 Enzo Create New Project Transf…" at bounding box center [338, 322] width 634 height 600
click at [321, 284] on textarea "Target Audience *" at bounding box center [222, 303] width 309 height 39
type textarea "**********"
click at [38, 400] on button "Next" at bounding box center [29, 404] width 17 height 8
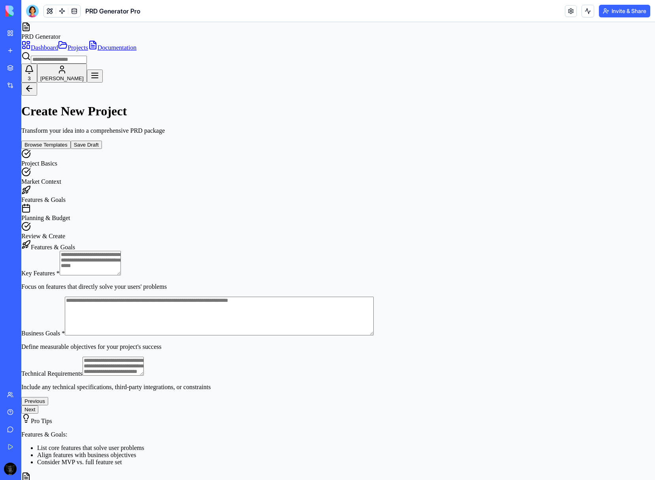
click at [121, 251] on textarea "Key Features *" at bounding box center [90, 263] width 61 height 24
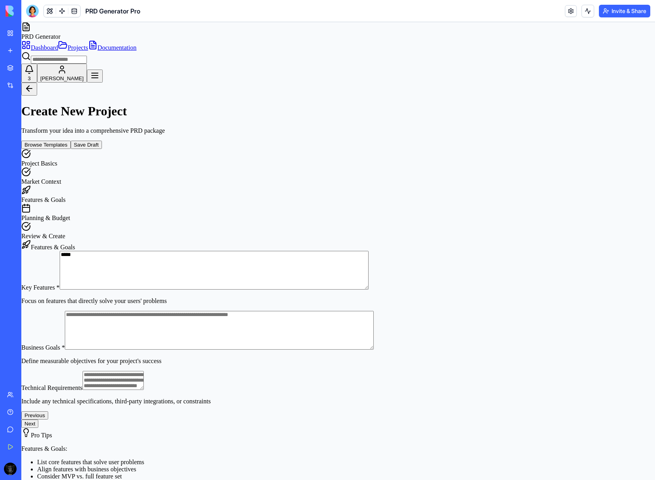
click at [241, 251] on textarea "*****" at bounding box center [214, 270] width 309 height 39
click at [252, 251] on textarea "*****" at bounding box center [214, 270] width 309 height 39
click at [313, 251] on textarea "**********" at bounding box center [214, 270] width 309 height 39
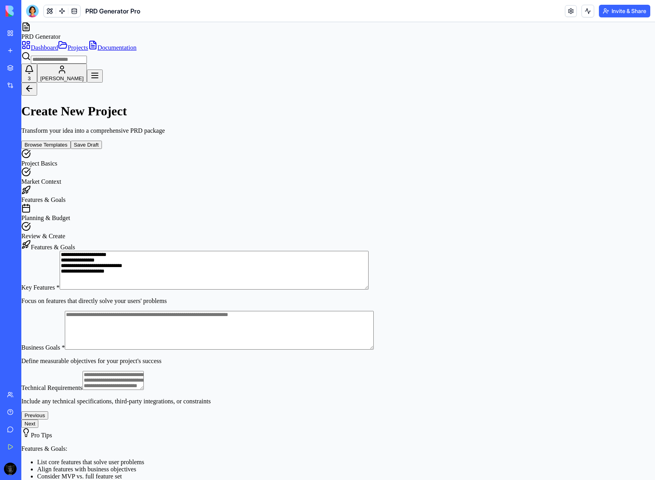
type textarea "**********"
click at [258, 311] on textarea "Business Goals *" at bounding box center [219, 330] width 309 height 39
click at [288, 311] on textarea "Business Goals *" at bounding box center [219, 330] width 309 height 39
click at [325, 311] on textarea "Business Goals *" at bounding box center [219, 330] width 309 height 39
type textarea "********"
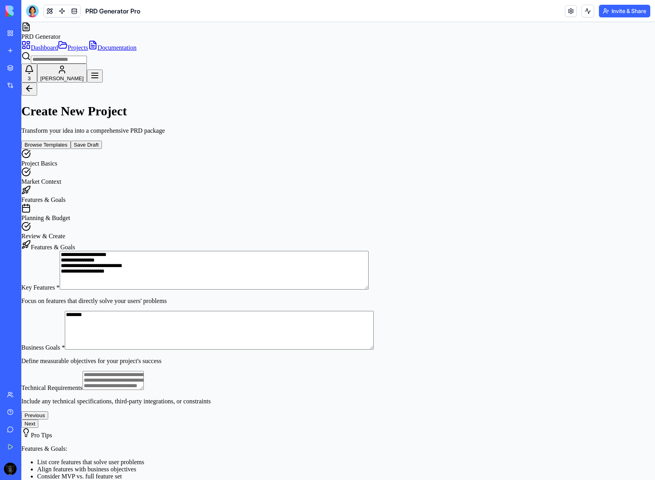
click at [144, 371] on textarea "Technical Requirements" at bounding box center [113, 380] width 61 height 19
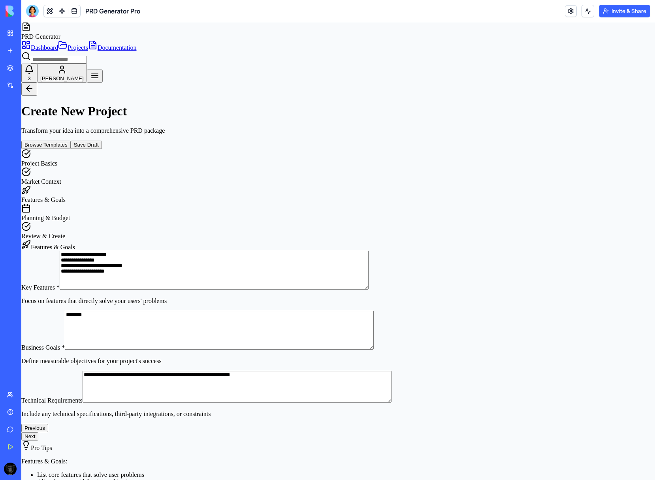
type textarea "**********"
click at [38, 432] on button "Next" at bounding box center [29, 436] width 17 height 8
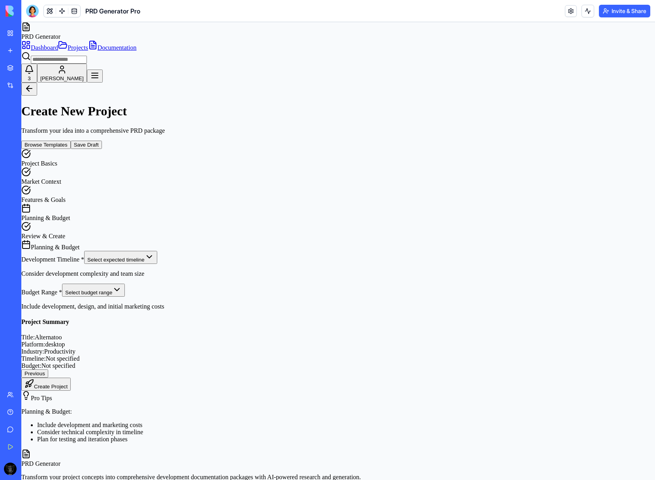
click at [260, 334] on div "Title: Alternatoo Platform: desktop Industry: Productivity Timeline: Not specif…" at bounding box center [338, 352] width 634 height 36
click at [80, 355] on span "Not specified" at bounding box center [63, 358] width 34 height 7
click at [237, 362] on div "Budget: Not specified" at bounding box center [338, 365] width 634 height 7
click at [282, 251] on div "Development Timeline * Select expected timeline Consider development complexity…" at bounding box center [338, 264] width 634 height 26
click at [288, 201] on body "PRD Generator Dashboard Projects Documentation 3 Enzo Create New Project Transf…" at bounding box center [338, 310] width 634 height 576
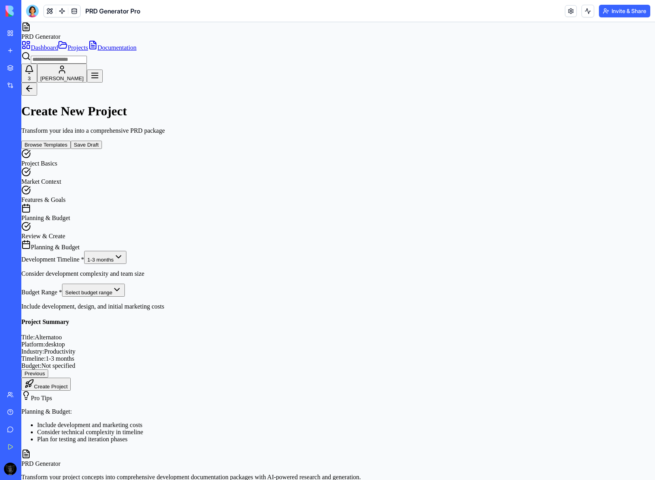
click at [277, 245] on html "PRD Generator Dashboard Projects Documentation 3 Enzo Create New Project Transf…" at bounding box center [338, 313] width 634 height 582
click at [71, 391] on button "Create Project" at bounding box center [45, 384] width 49 height 13
click at [461, 385] on div "Previous Create Project" at bounding box center [338, 379] width 634 height 21
click at [71, 391] on button "Create Project" at bounding box center [45, 384] width 49 height 13
click at [102, 141] on button "Save Draft" at bounding box center [86, 145] width 31 height 8
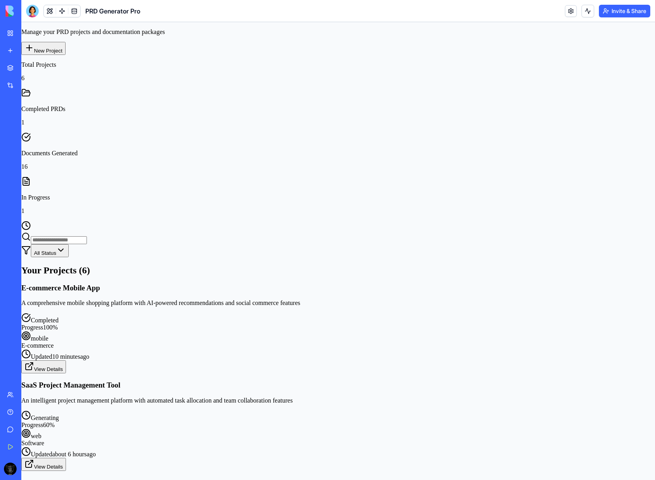
scroll to position [216, 0]
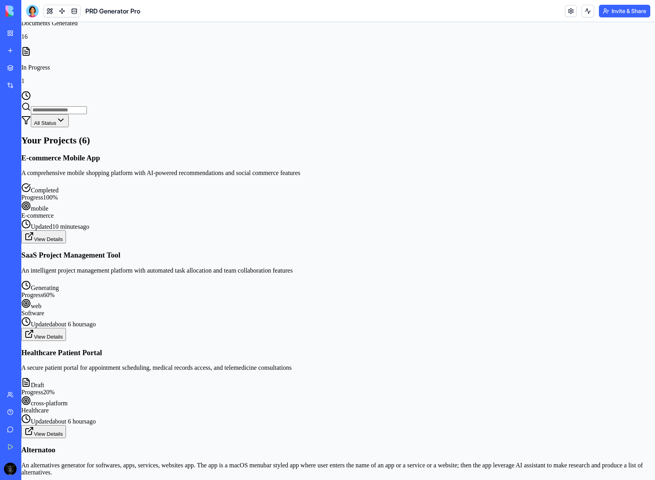
click at [305, 446] on h3 "Alternatoo" at bounding box center [338, 450] width 634 height 9
click at [315, 446] on h3 "Alternatoo" at bounding box center [338, 450] width 634 height 9
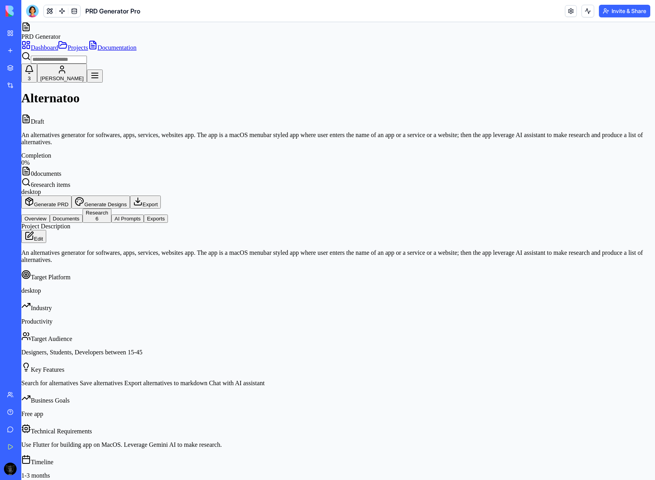
click at [111, 209] on button "Research 6" at bounding box center [97, 216] width 29 height 14
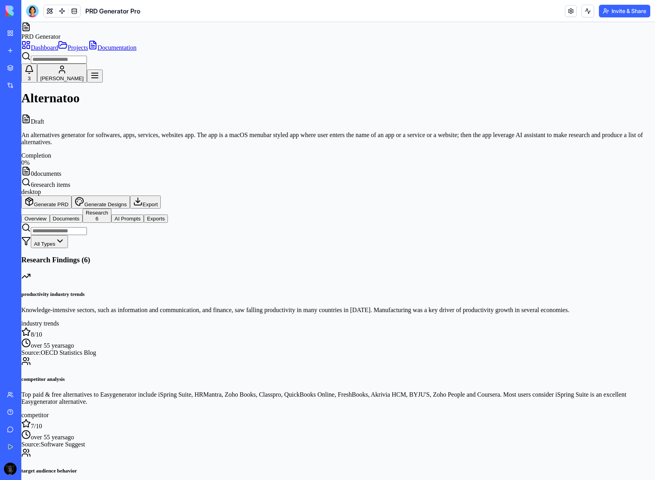
click at [178, 307] on p "Knowledge-intensive sectors, such as information and communication, and finance…" at bounding box center [338, 310] width 634 height 7
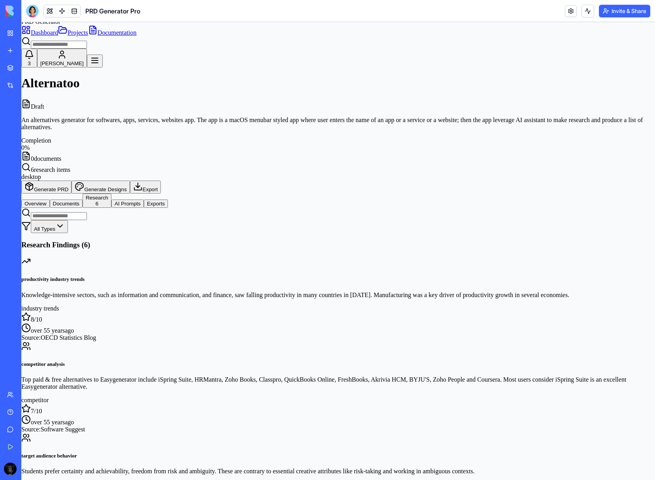
scroll to position [15, 0]
click at [177, 396] on div "competitor 7 /10 over [DATE]" at bounding box center [338, 410] width 634 height 29
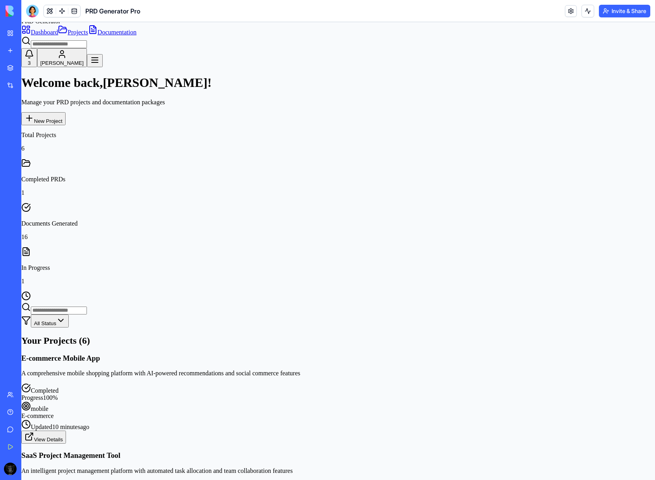
scroll to position [18, 0]
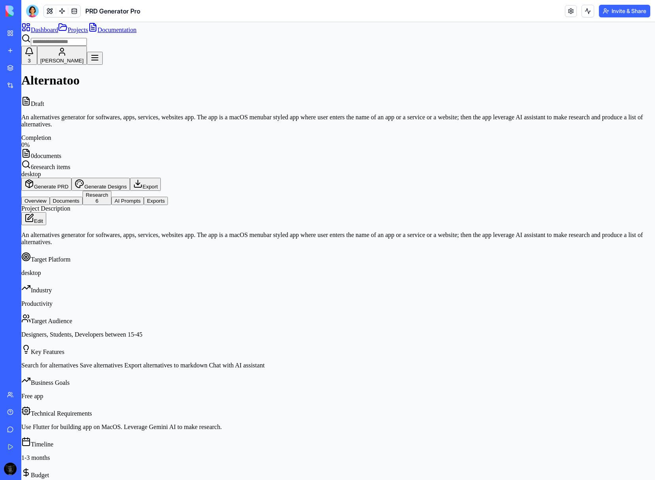
scroll to position [180, 0]
click at [111, 191] on button "Research 6" at bounding box center [97, 198] width 29 height 14
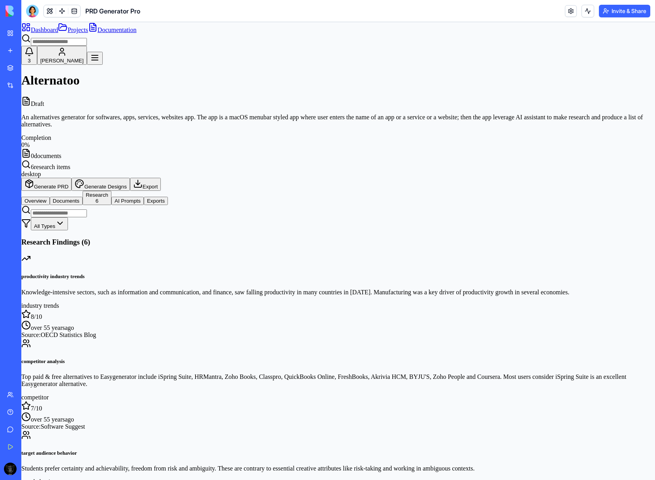
click at [179, 373] on p "Top paid & free alternatives to Easygenerator include iSpring Suite, HRMantra, …" at bounding box center [338, 380] width 634 height 14
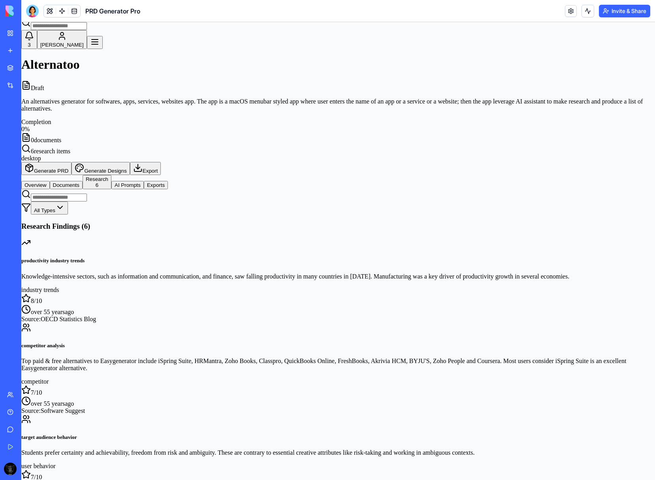
scroll to position [171, 0]
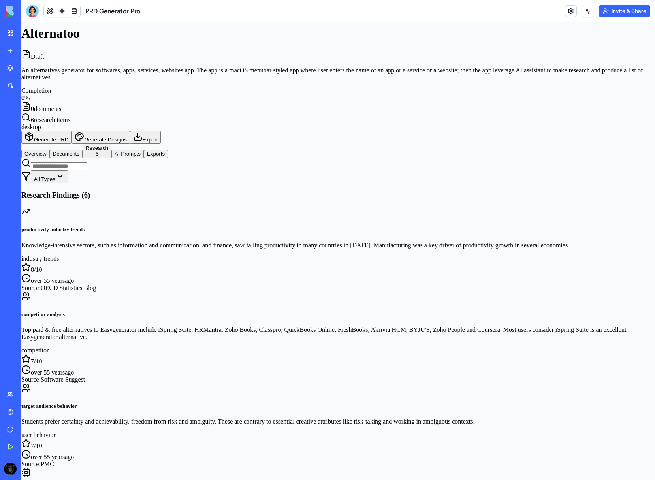
scroll to position [65, 0]
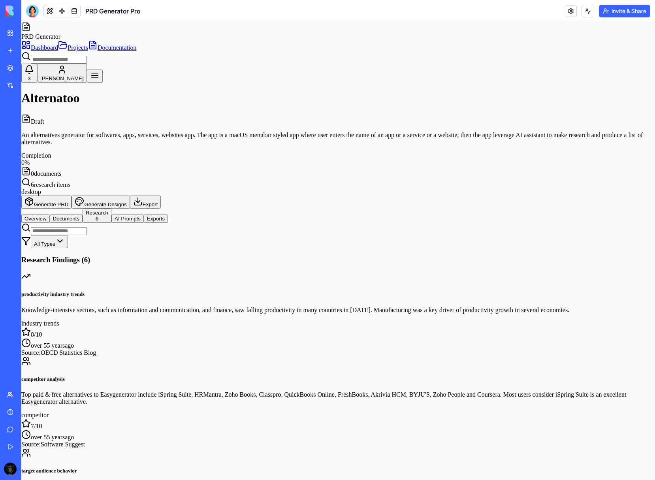
scroll to position [129, 0]
paste textarea "**********"
type textarea "**********"
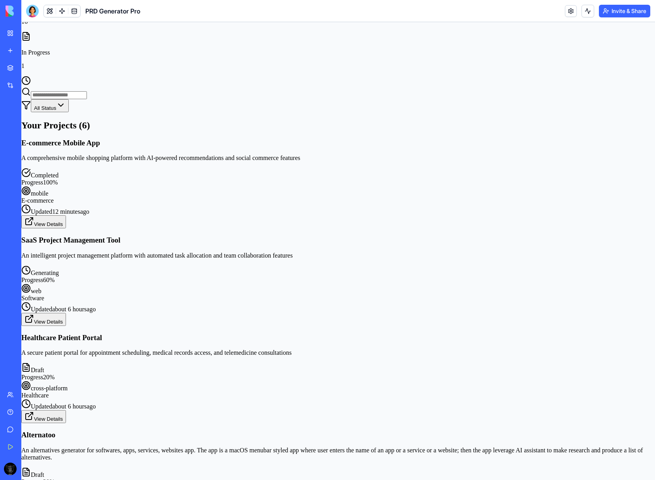
scroll to position [239, 0]
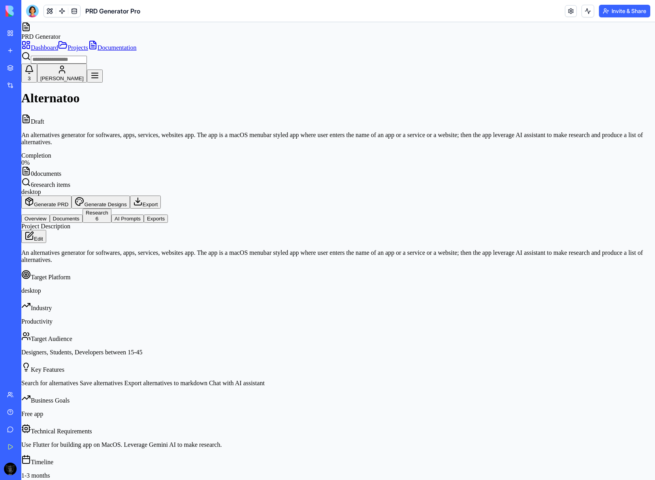
paste textarea "**********"
type textarea "**********"
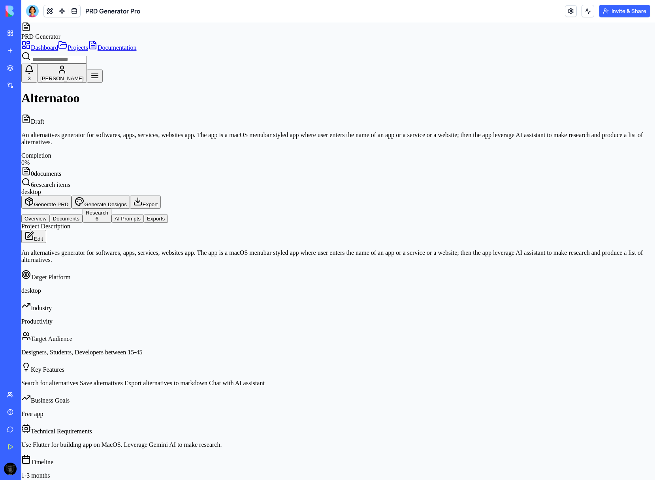
scroll to position [373, 0]
click at [111, 209] on button "Research 6" at bounding box center [97, 216] width 29 height 14
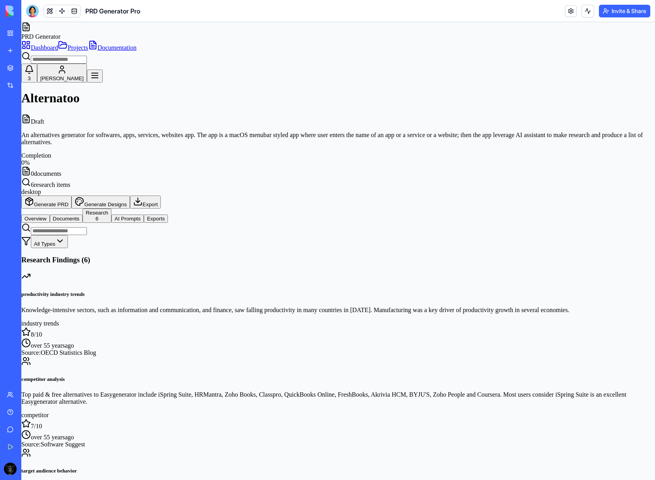
scroll to position [572, 0]
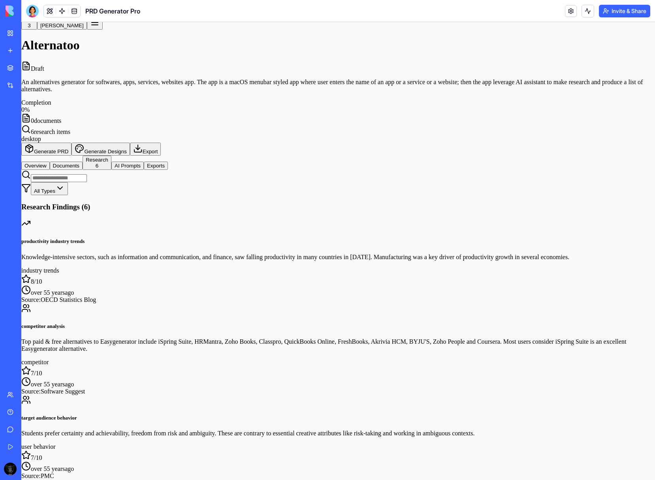
scroll to position [55, 0]
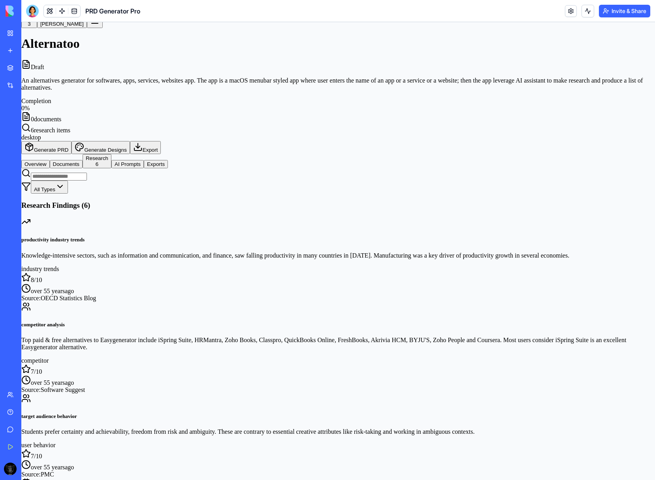
type textarea "**********"
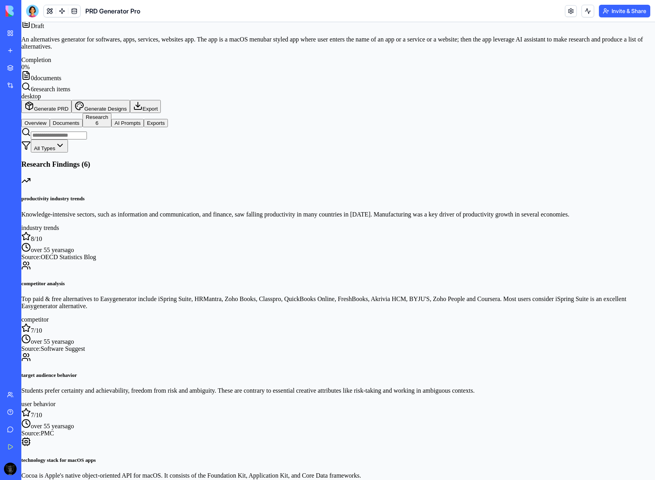
scroll to position [99, 0]
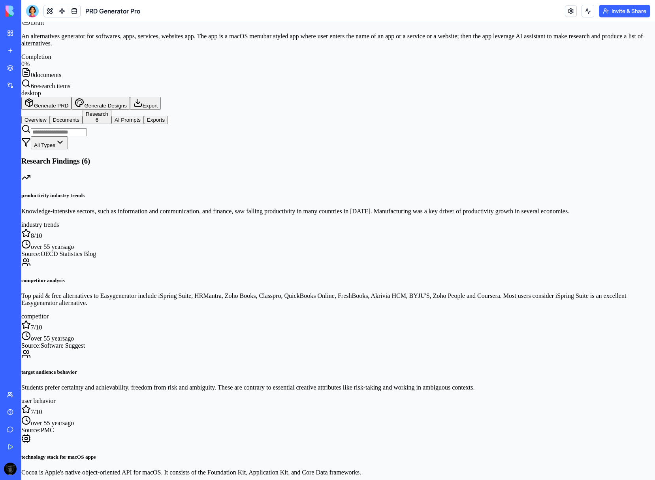
type textarea "*********"
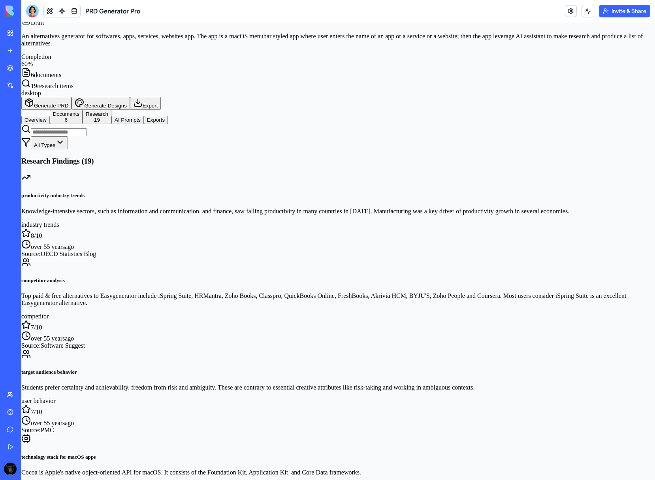
click at [83, 110] on button "Documents 6" at bounding box center [66, 117] width 33 height 14
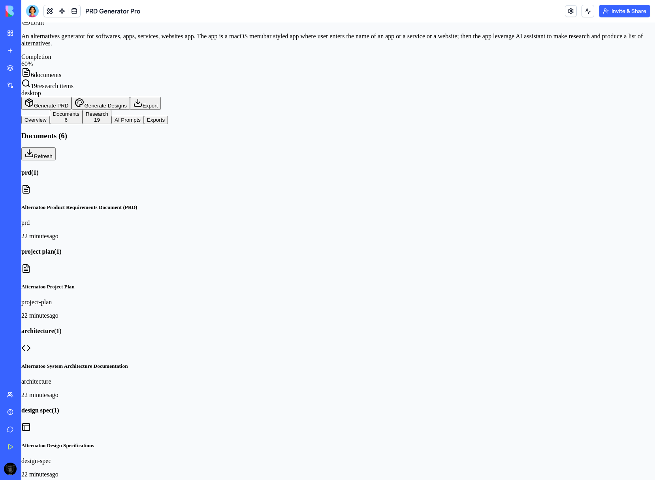
click at [177, 219] on div "prd" at bounding box center [338, 222] width 634 height 7
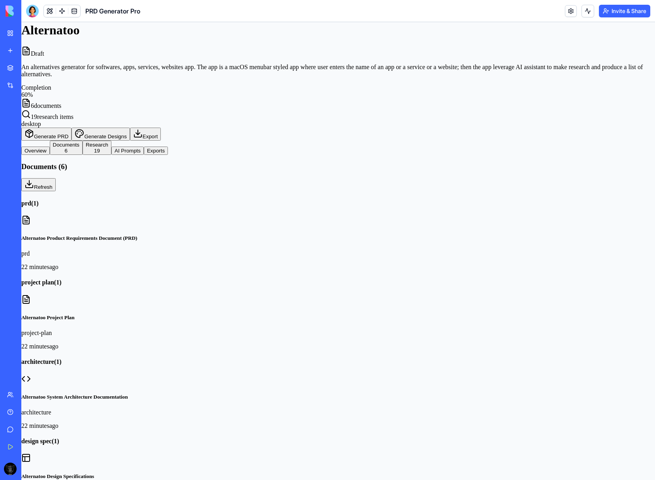
scroll to position [54, 0]
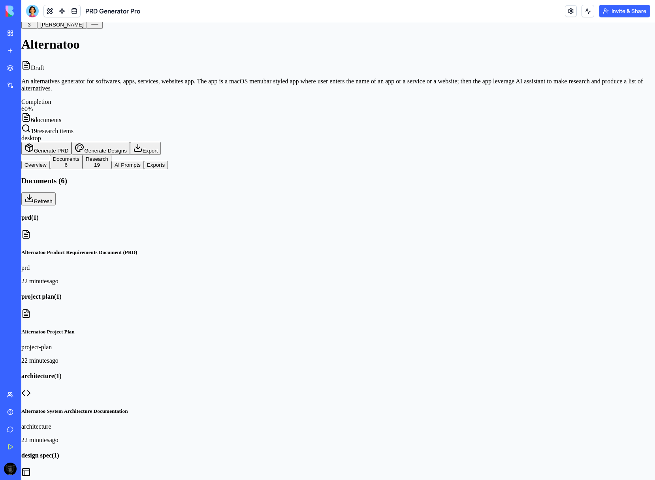
click at [187, 309] on div "Alternatoo Project Plan project-plan 22 minutes ago" at bounding box center [338, 336] width 634 height 55
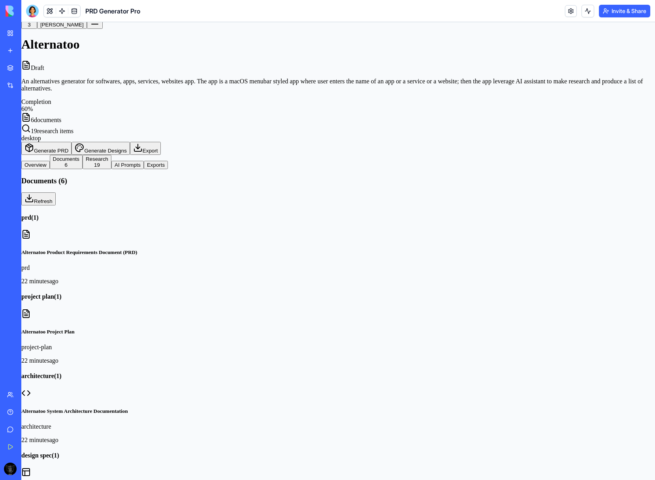
scroll to position [187, 0]
click at [192, 408] on div "Alternatoo System Architecture Documentation architecture 22 minutes ago" at bounding box center [338, 426] width 634 height 36
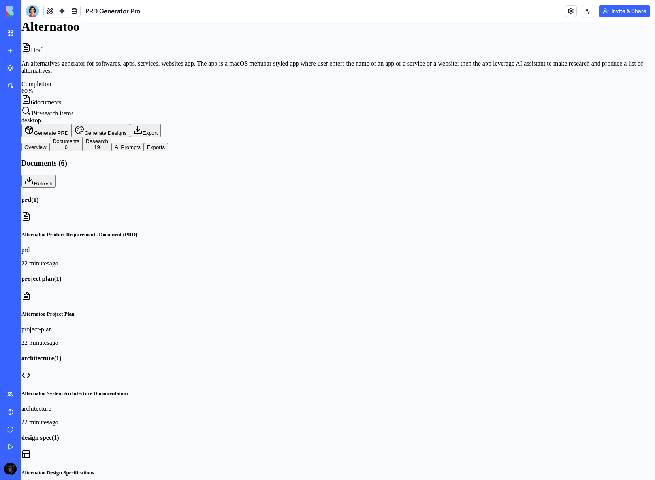
scroll to position [73, 0]
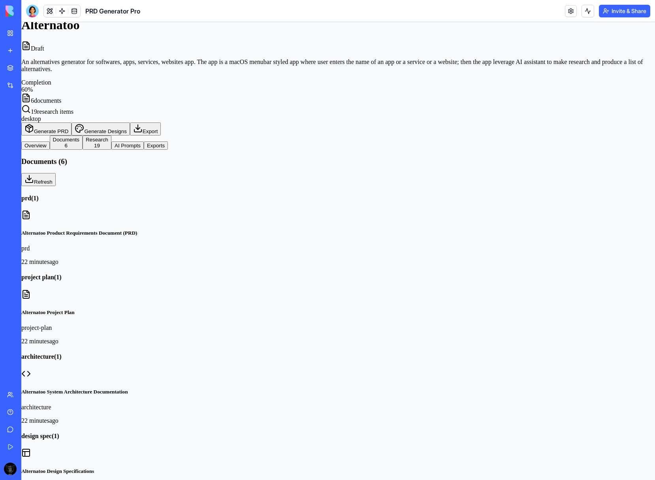
click at [198, 480] on div "design-spec" at bounding box center [338, 486] width 634 height 7
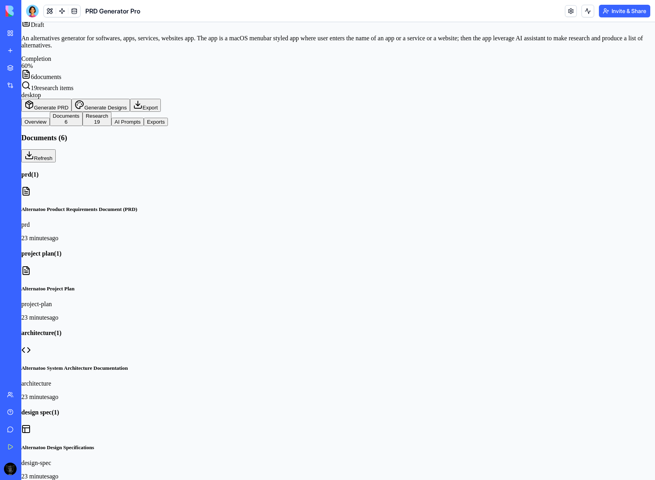
scroll to position [101, 0]
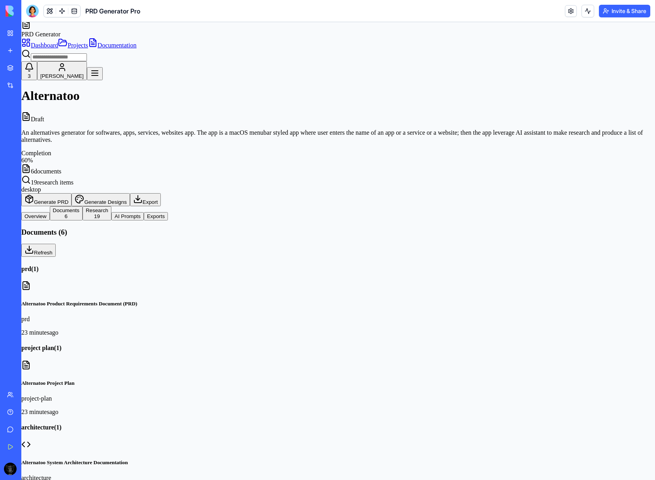
scroll to position [0, 22]
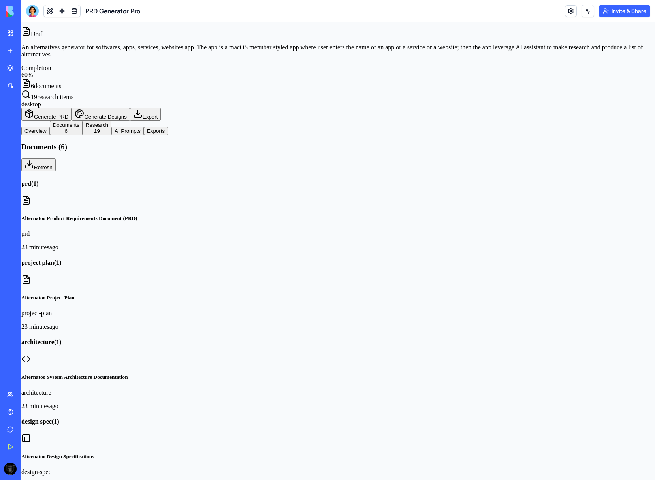
scroll to position [95, 0]
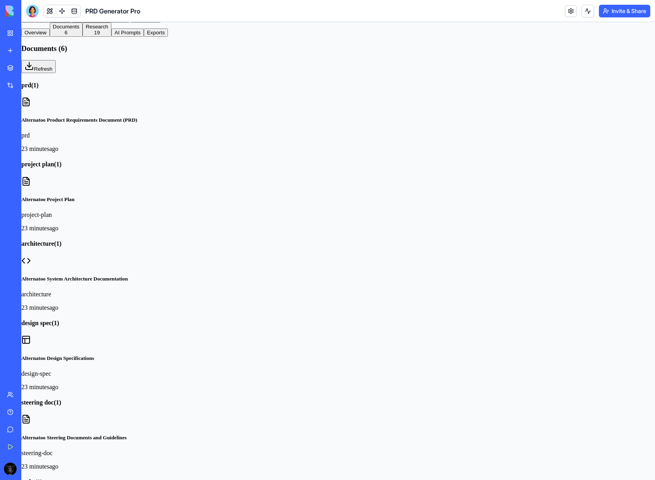
scroll to position [186, 0]
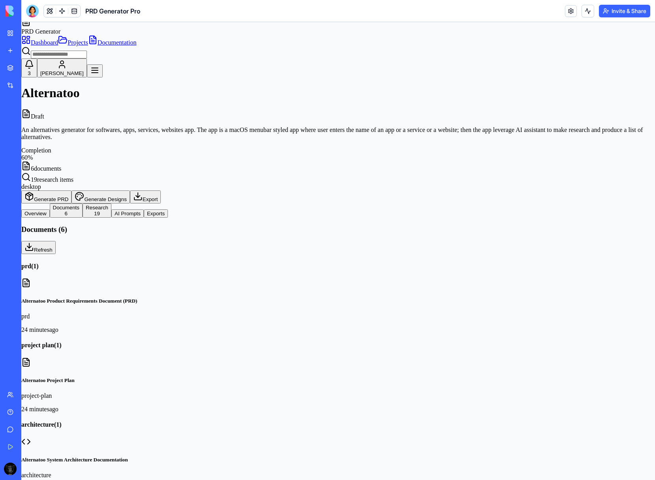
scroll to position [0, 0]
click at [144, 209] on button "AI Prompts" at bounding box center [127, 213] width 32 height 8
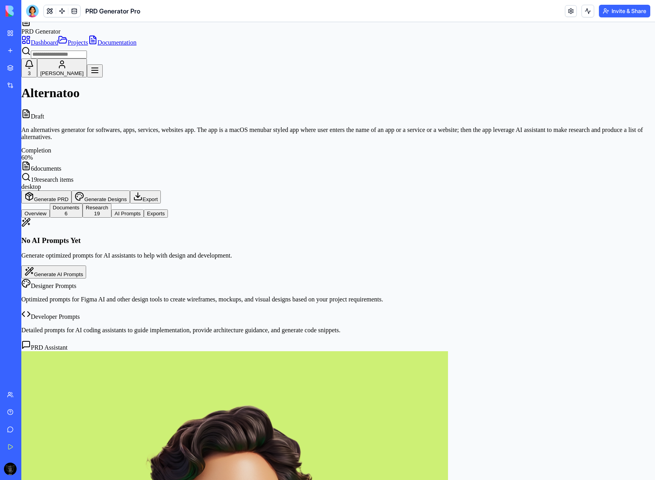
click at [86, 265] on button "Generate AI Prompts" at bounding box center [53, 271] width 65 height 13
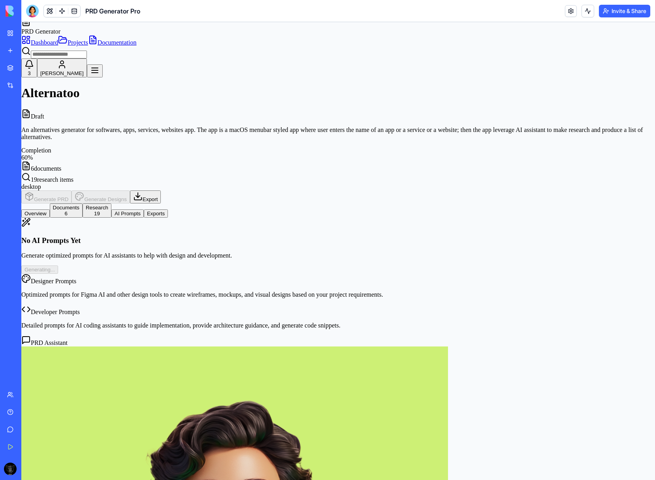
scroll to position [4492, 0]
